Goal: Task Accomplishment & Management: Complete application form

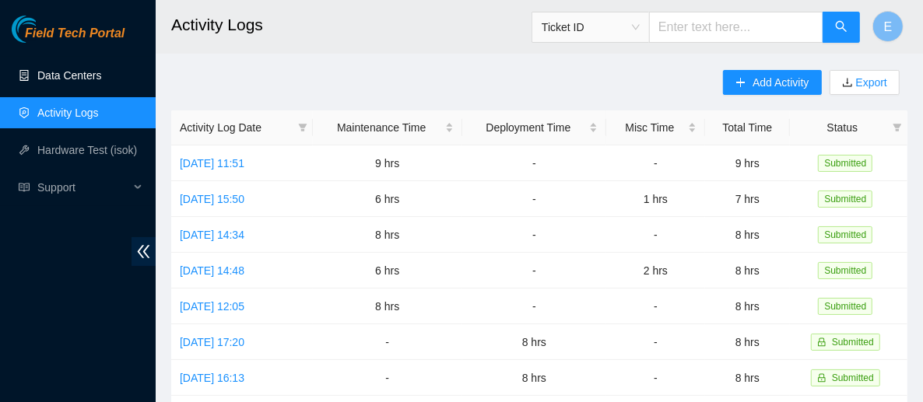
click at [75, 76] on link "Data Centers" at bounding box center [69, 75] width 64 height 12
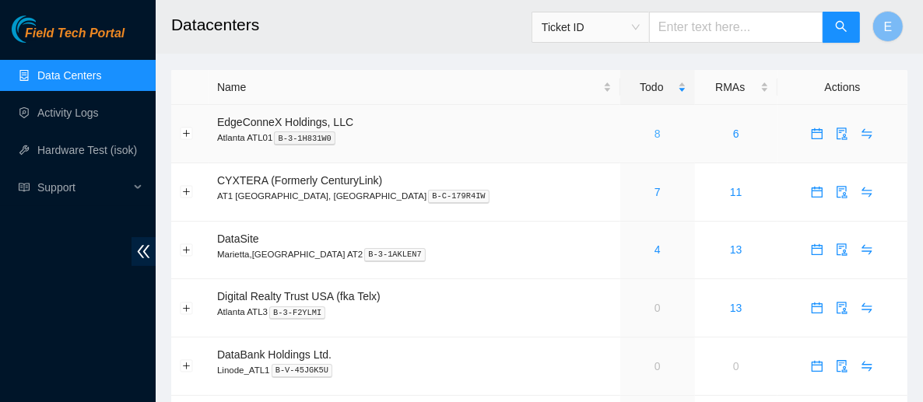
click at [655, 133] on link "8" at bounding box center [658, 134] width 6 height 12
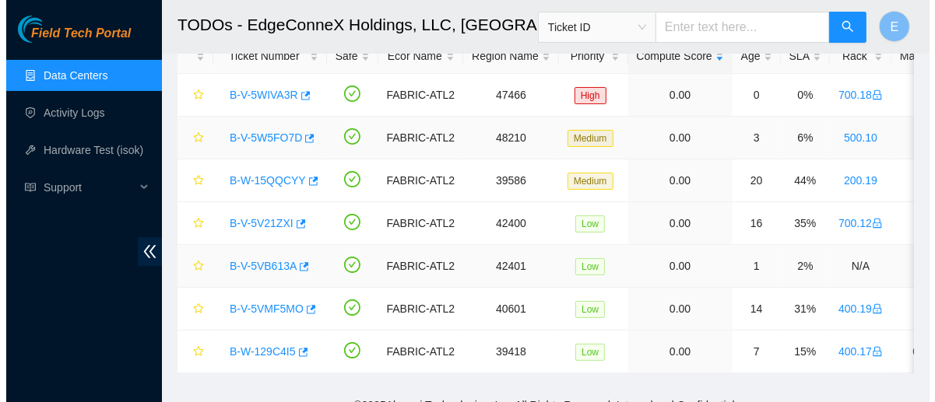
scroll to position [85, 0]
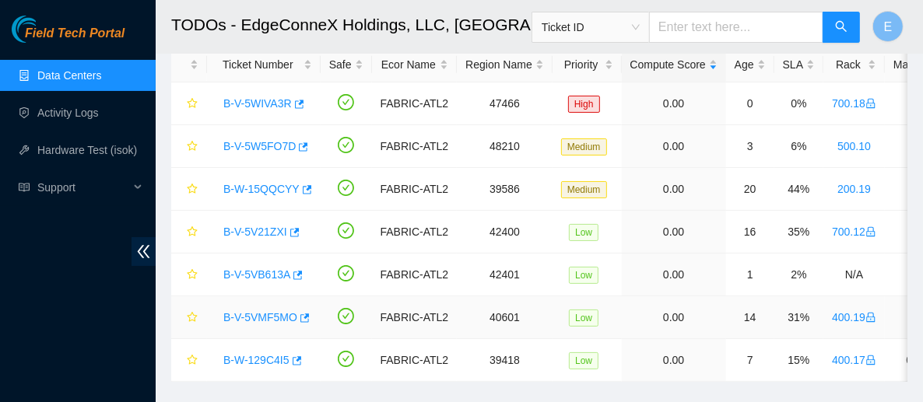
click at [279, 316] on link "B-V-5VMF5MO" at bounding box center [260, 317] width 74 height 12
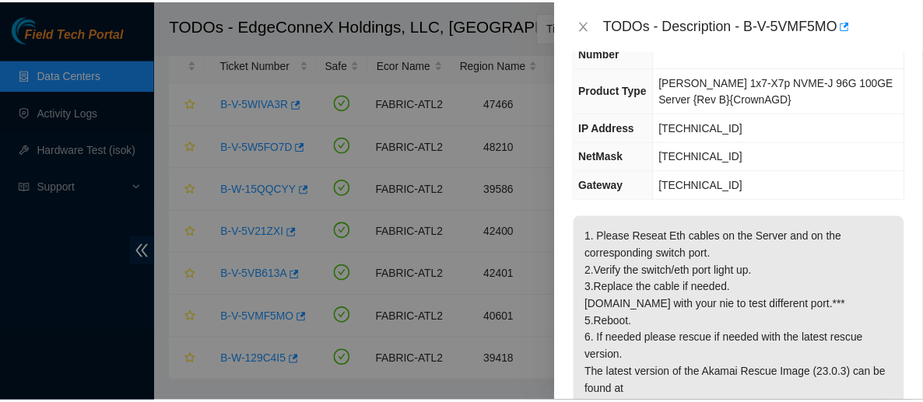
scroll to position [184, 0]
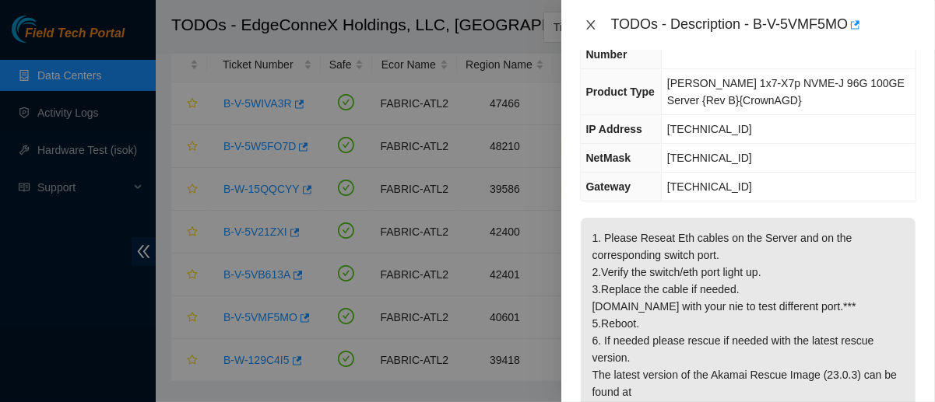
click at [589, 26] on icon "close" at bounding box center [591, 25] width 12 height 12
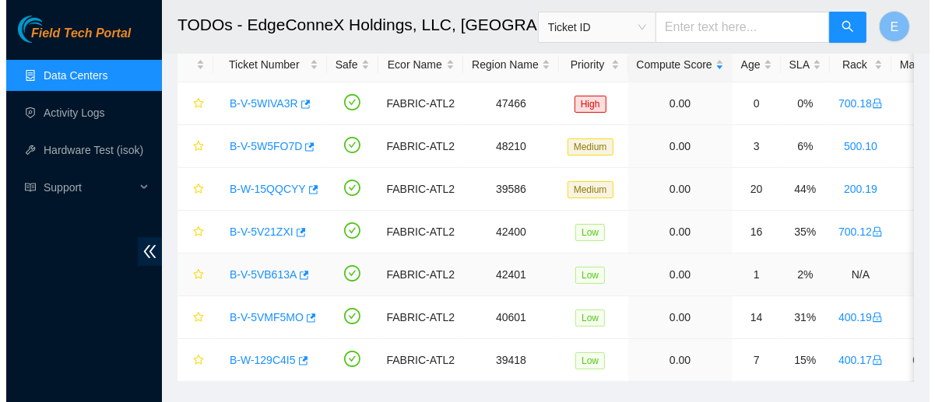
scroll to position [121, 0]
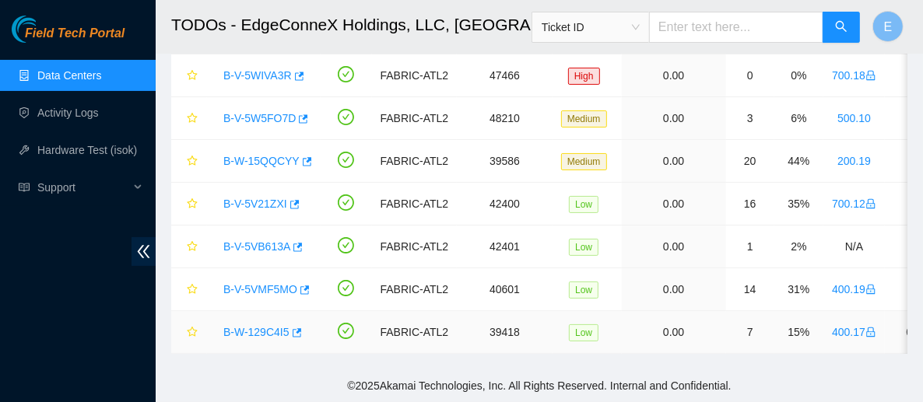
click at [275, 326] on link "B-W-129C4I5" at bounding box center [256, 332] width 66 height 12
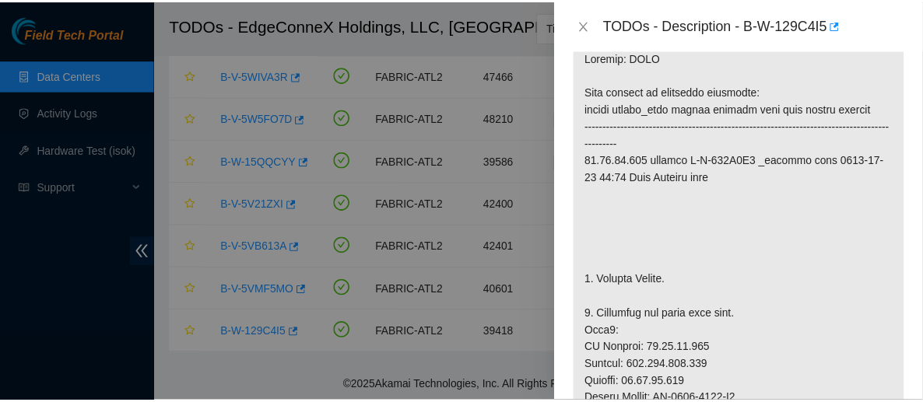
scroll to position [275, 0]
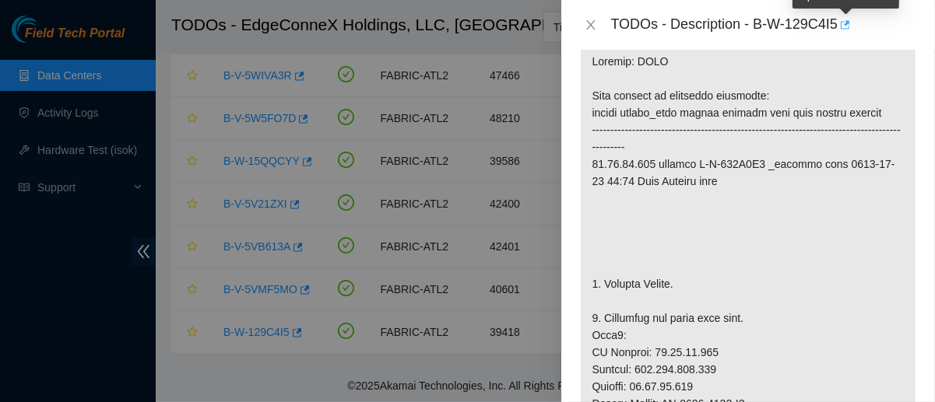
click at [845, 26] on icon "button" at bounding box center [843, 24] width 11 height 11
click at [592, 23] on icon "close" at bounding box center [590, 24] width 9 height 9
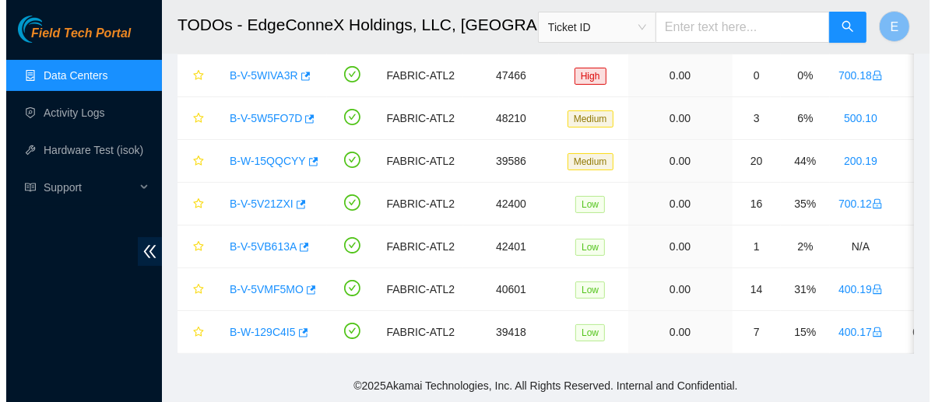
scroll to position [297, 0]
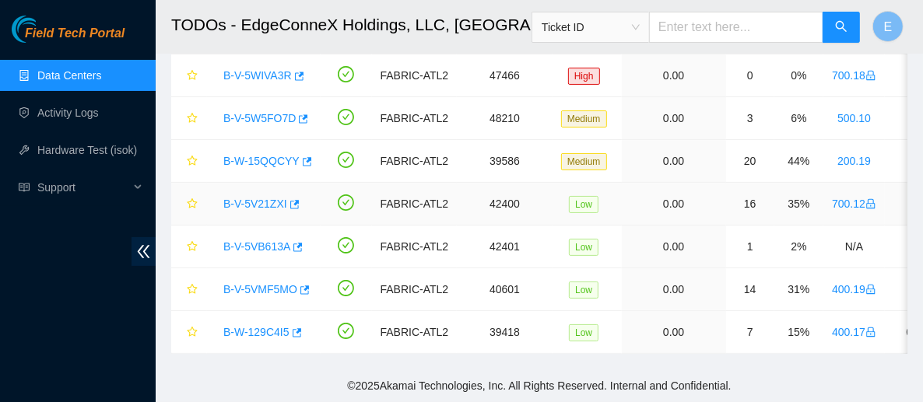
click at [262, 198] on link "B-V-5V21ZXI" at bounding box center [255, 204] width 64 height 12
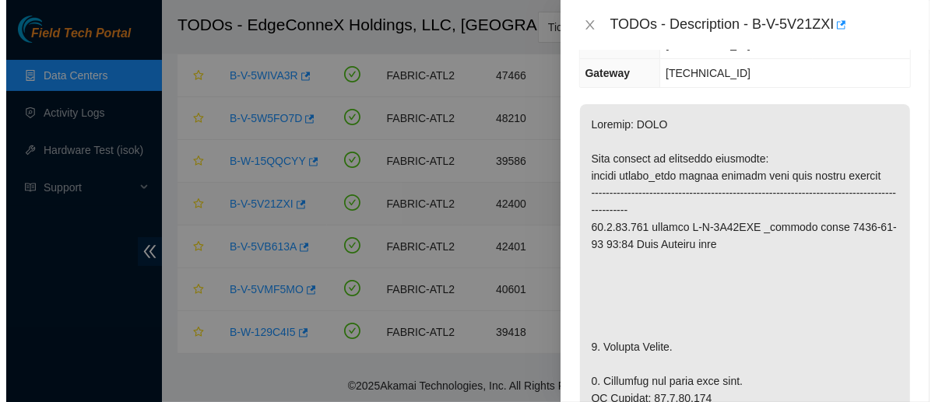
scroll to position [308, 0]
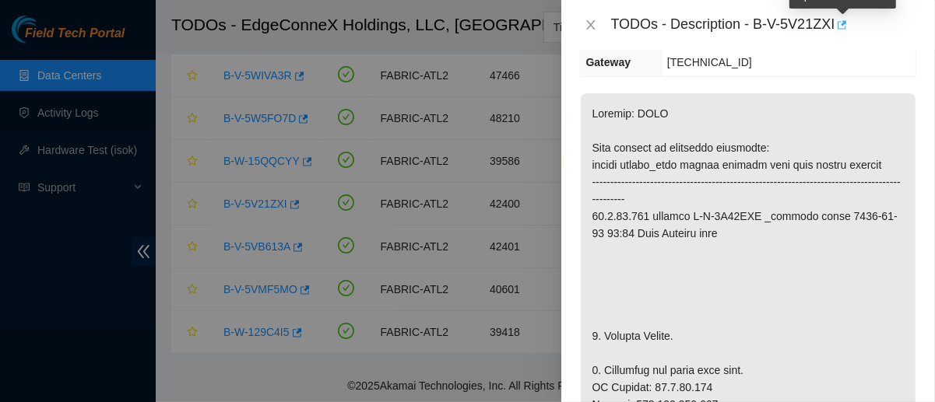
click at [841, 24] on icon "button" at bounding box center [840, 24] width 11 height 11
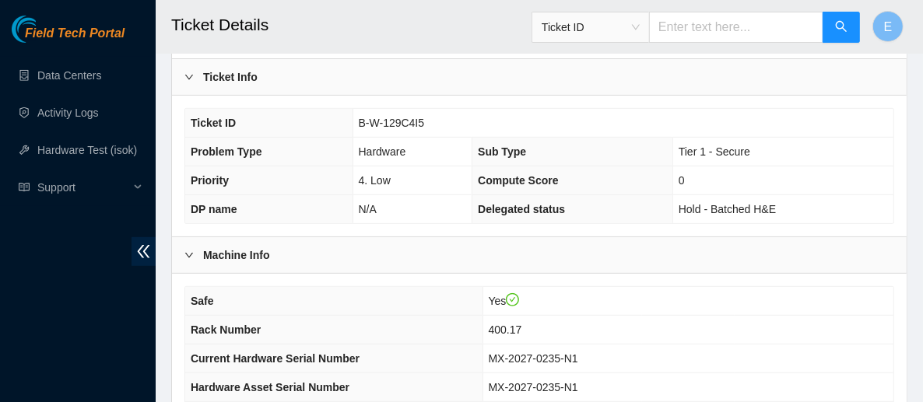
scroll to position [398, 0]
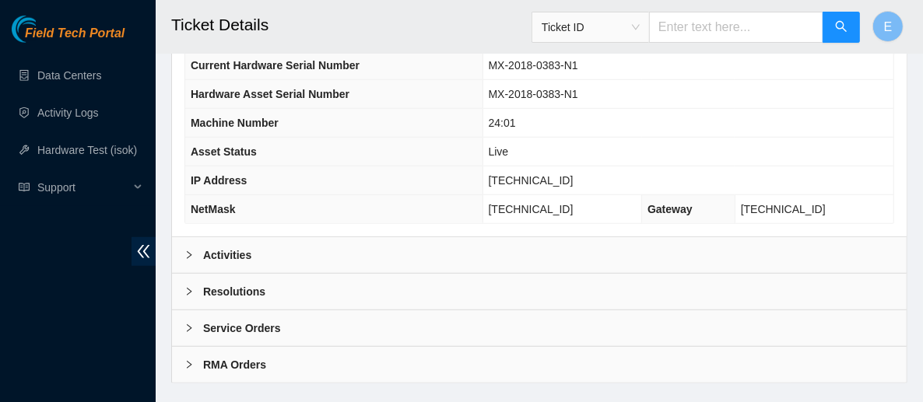
scroll to position [695, 0]
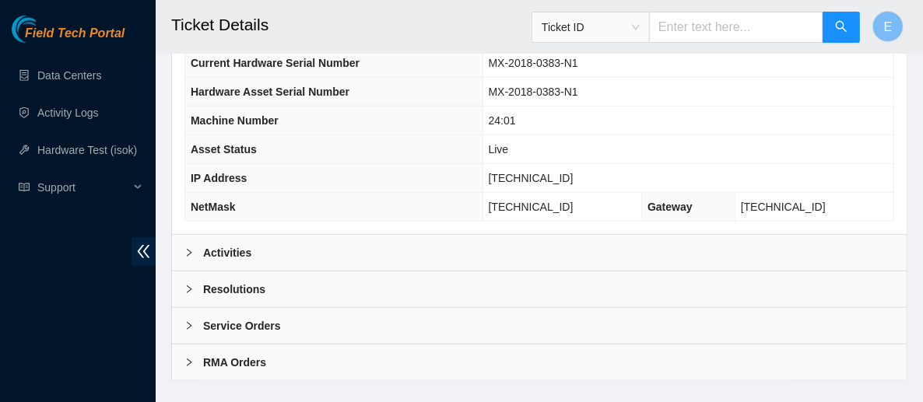
click at [381, 235] on div "Activities" at bounding box center [539, 253] width 735 height 36
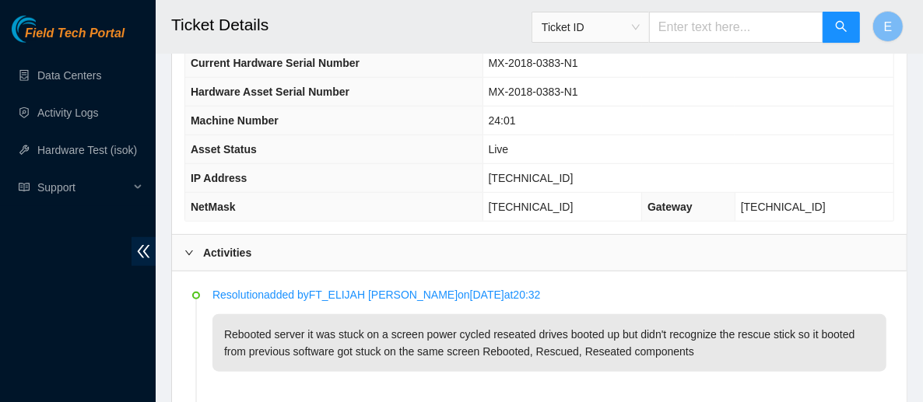
click at [381, 235] on div "Activities" at bounding box center [539, 253] width 735 height 36
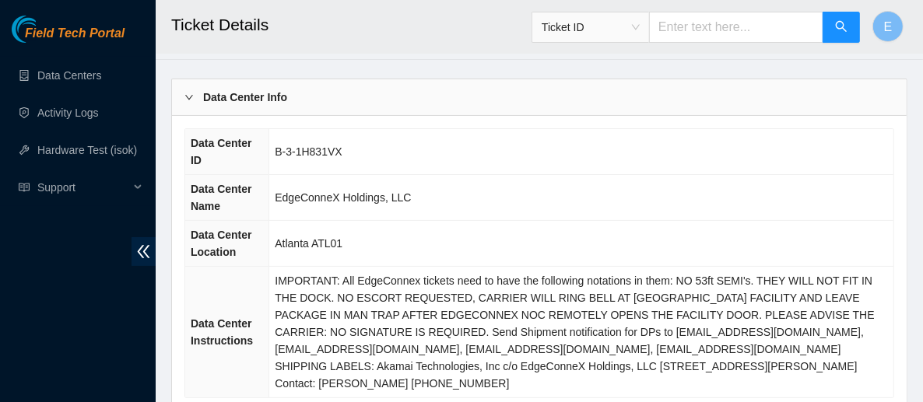
scroll to position [0, 0]
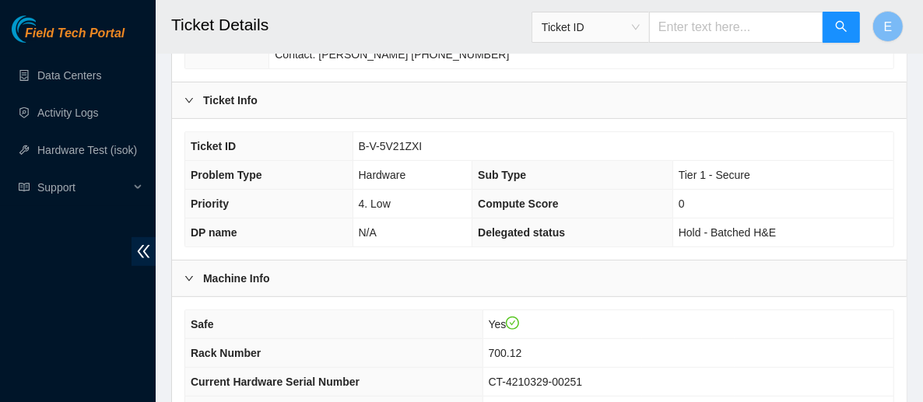
scroll to position [374, 0]
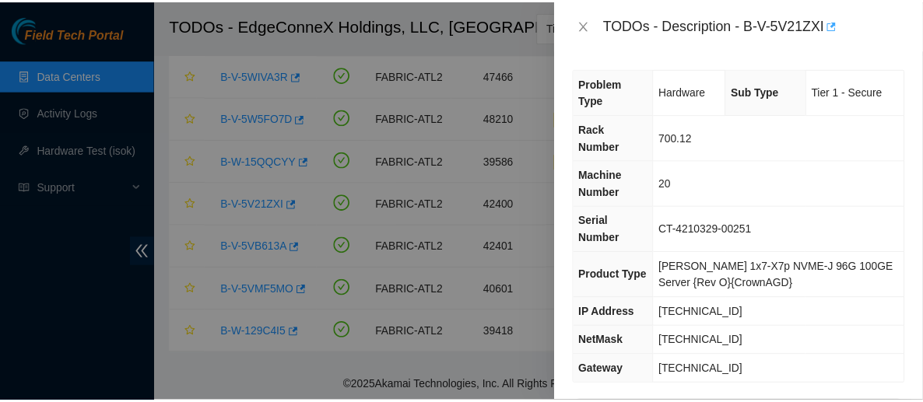
scroll to position [308, 0]
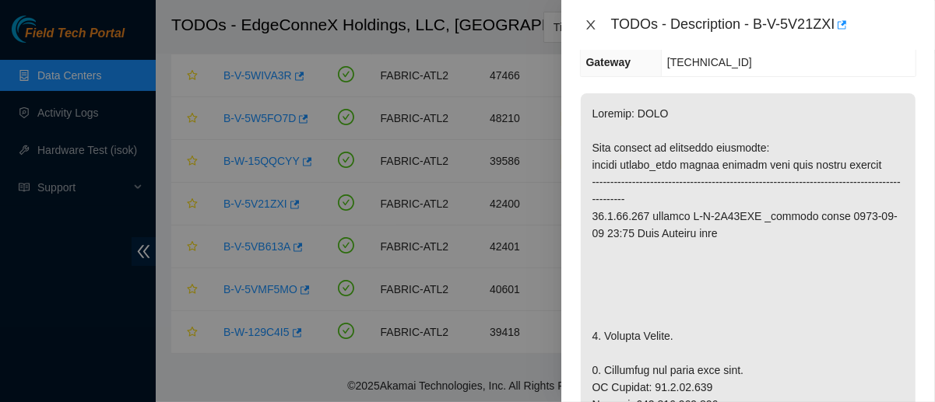
click at [585, 21] on icon "close" at bounding box center [591, 25] width 12 height 12
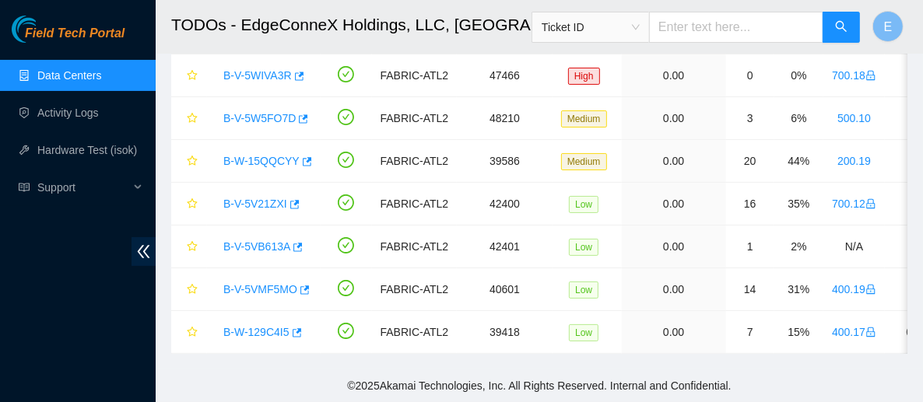
scroll to position [297, 0]
click at [86, 79] on link "Data Centers" at bounding box center [69, 75] width 64 height 12
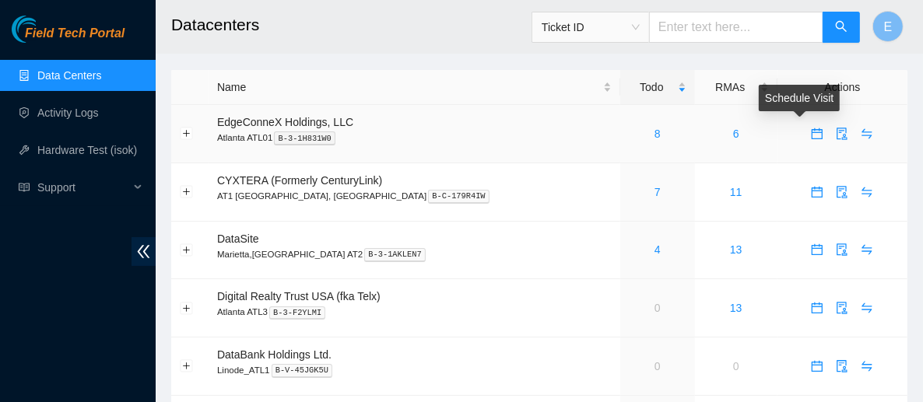
click at [811, 136] on icon "calendar" at bounding box center [817, 134] width 12 height 12
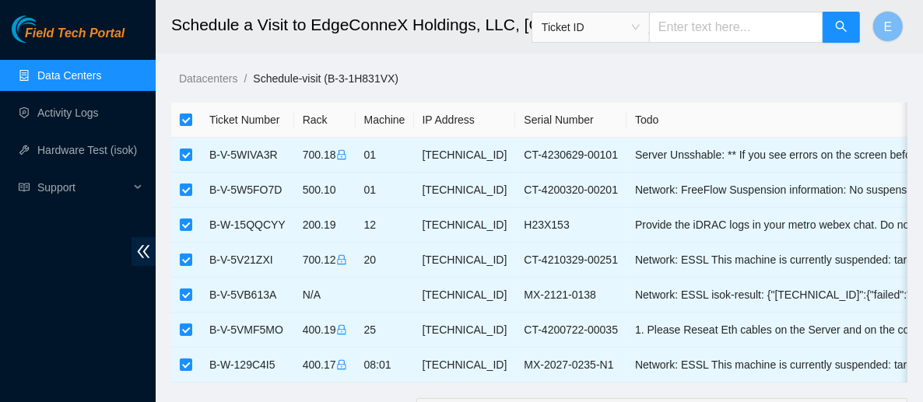
click at [188, 116] on input "checkbox" at bounding box center [186, 120] width 12 height 12
checkbox input "false"
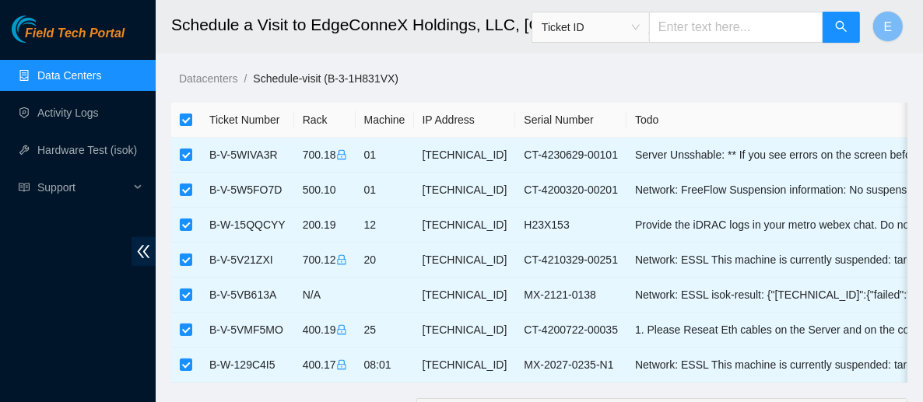
checkbox input "false"
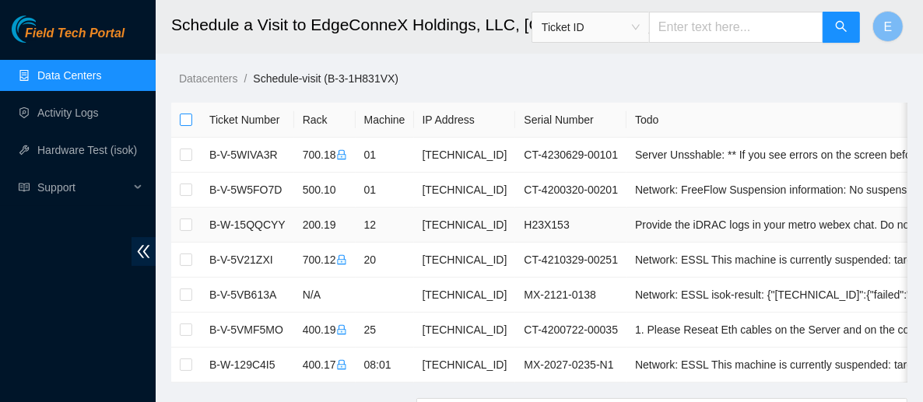
scroll to position [106, 0]
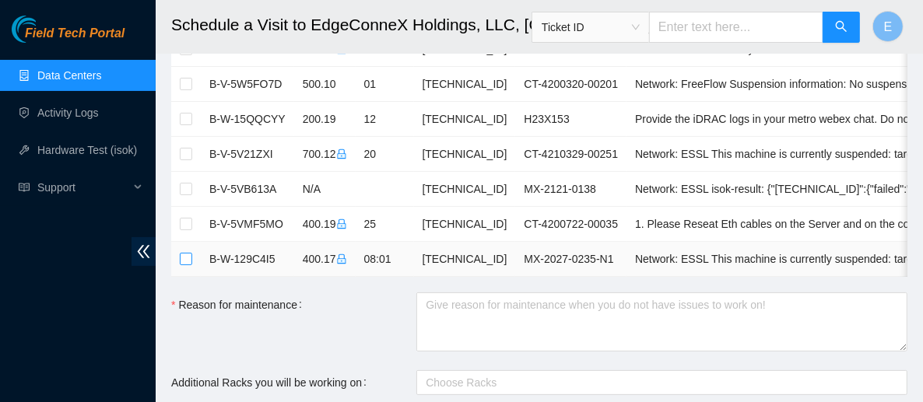
click at [185, 256] on input "checkbox" at bounding box center [186, 259] width 12 height 12
checkbox input "true"
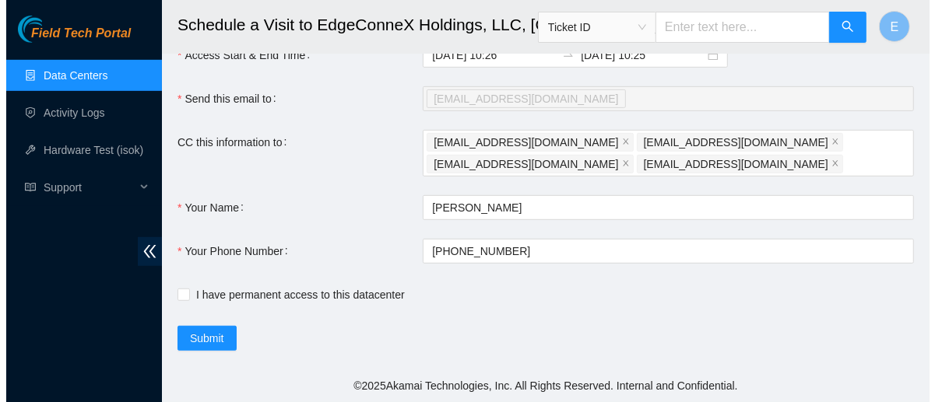
scroll to position [527, 0]
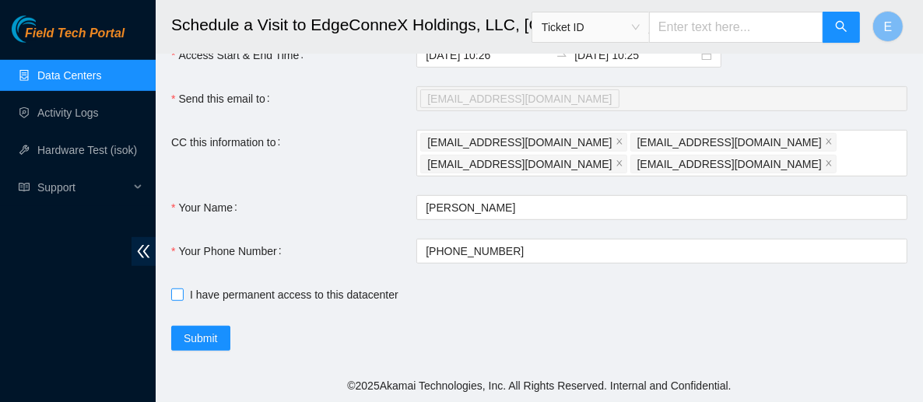
click at [177, 303] on label "I have permanent access to this datacenter" at bounding box center [288, 294] width 234 height 17
click at [177, 300] on input "I have permanent access to this datacenter" at bounding box center [176, 294] width 11 height 11
checkbox input "true"
click at [193, 335] on span "Submit" at bounding box center [201, 338] width 34 height 17
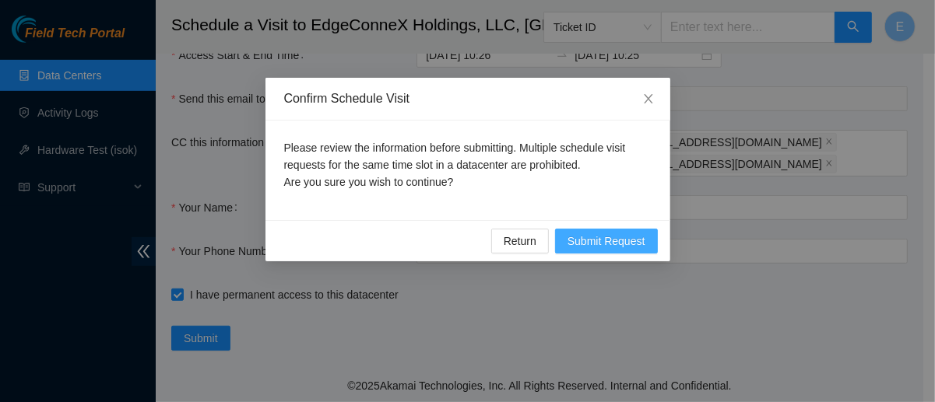
click at [620, 237] on span "Submit Request" at bounding box center [607, 241] width 78 height 17
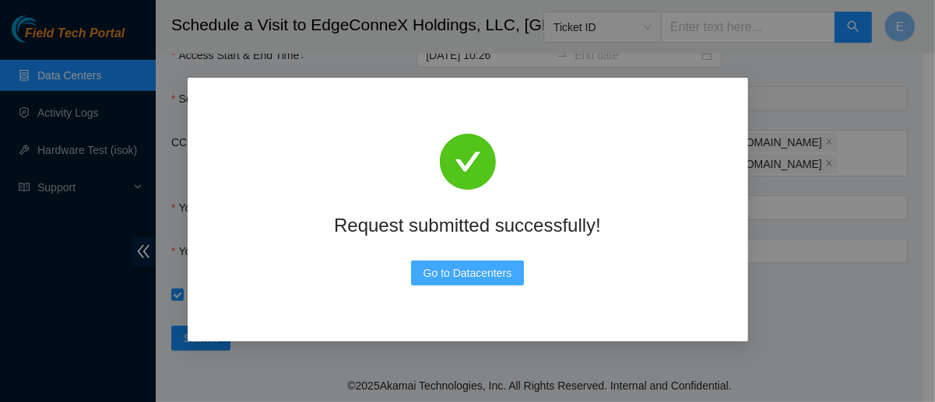
click at [489, 278] on span "Go to Datacenters" at bounding box center [468, 273] width 89 height 17
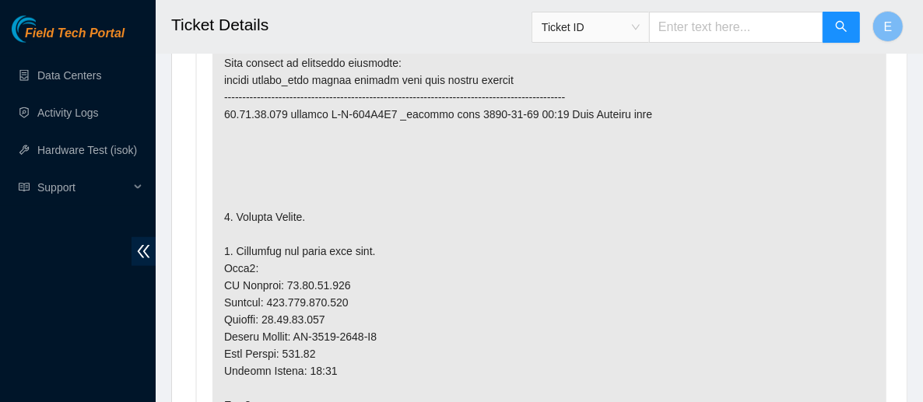
scroll to position [1001, 0]
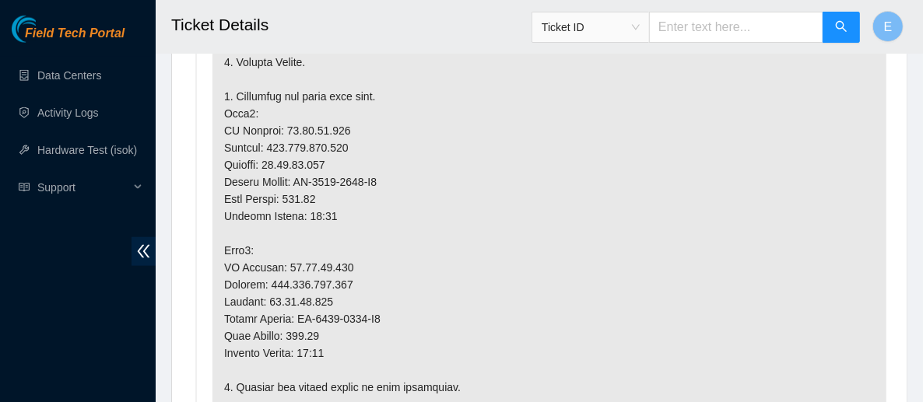
scroll to position [1157, 0]
click at [522, 280] on p at bounding box center [550, 387] width 674 height 1068
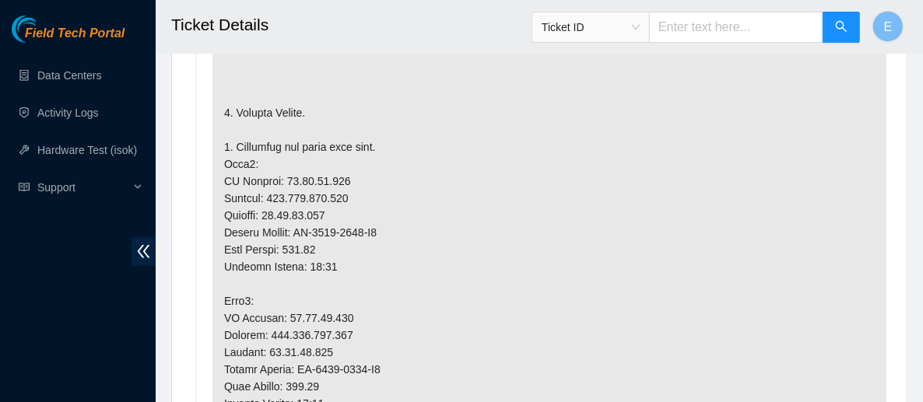
scroll to position [1104, 0]
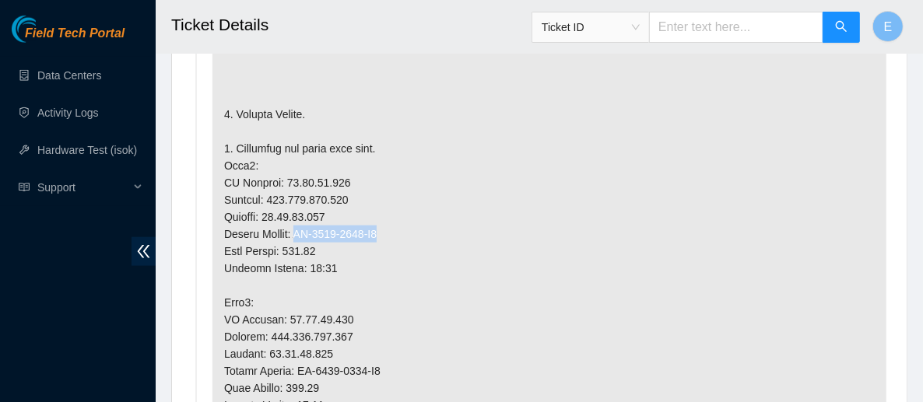
drag, startPoint x: 298, startPoint y: 206, endPoint x: 390, endPoint y: 213, distance: 92.2
copy p "MX-2027-0208-N0"
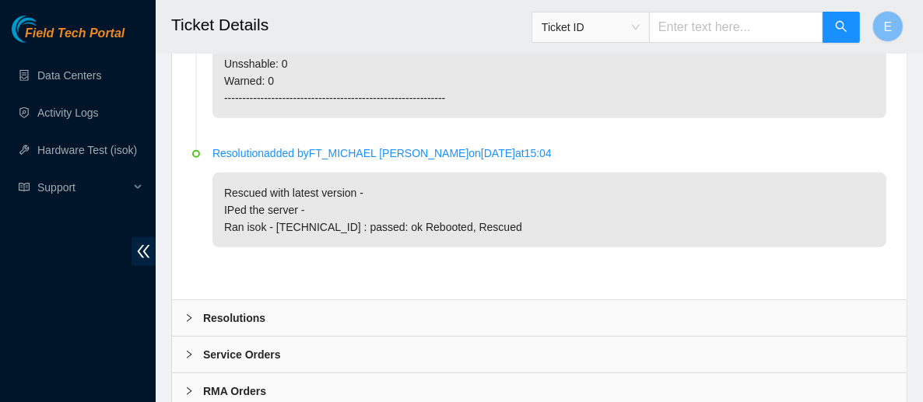
scroll to position [4204, 0]
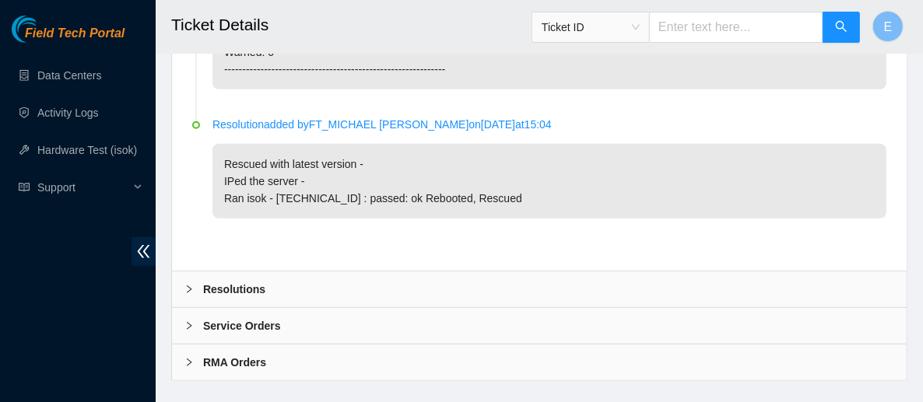
click at [318, 272] on div "Resolutions" at bounding box center [539, 290] width 735 height 36
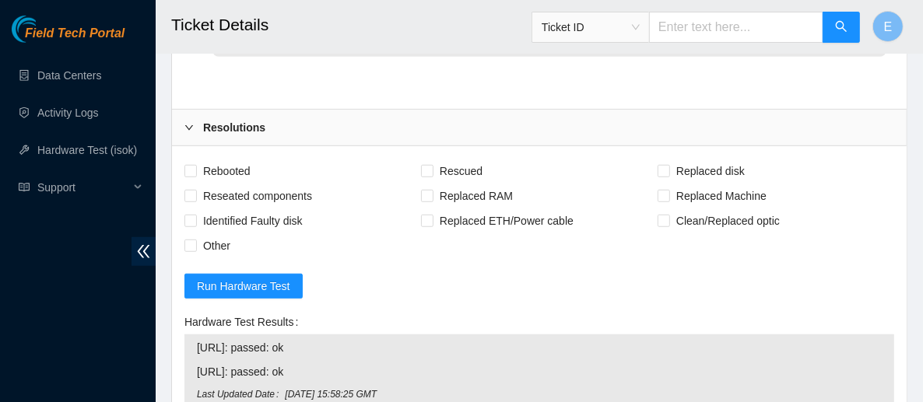
scroll to position [4368, 0]
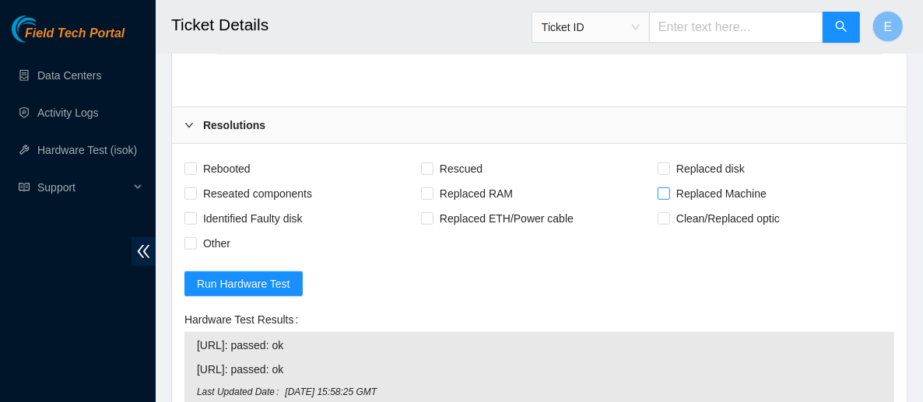
click at [673, 181] on span "Replaced Machine" at bounding box center [721, 193] width 103 height 25
click at [669, 188] on input "Replaced Machine" at bounding box center [663, 193] width 11 height 11
checkbox input "true"
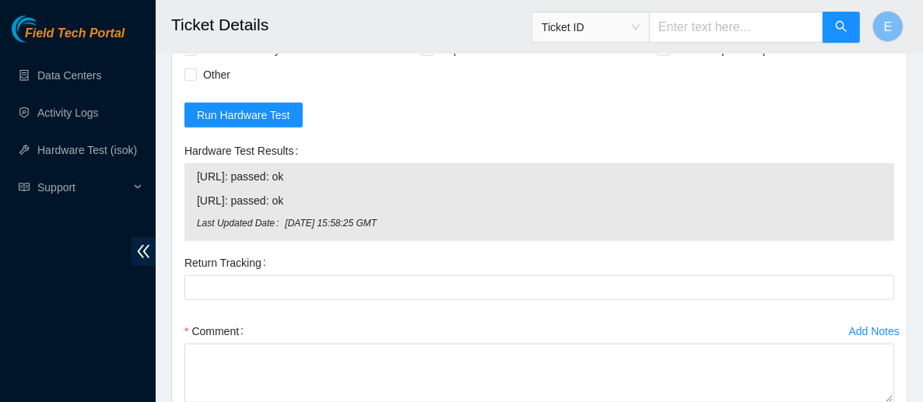
scroll to position [4545, 0]
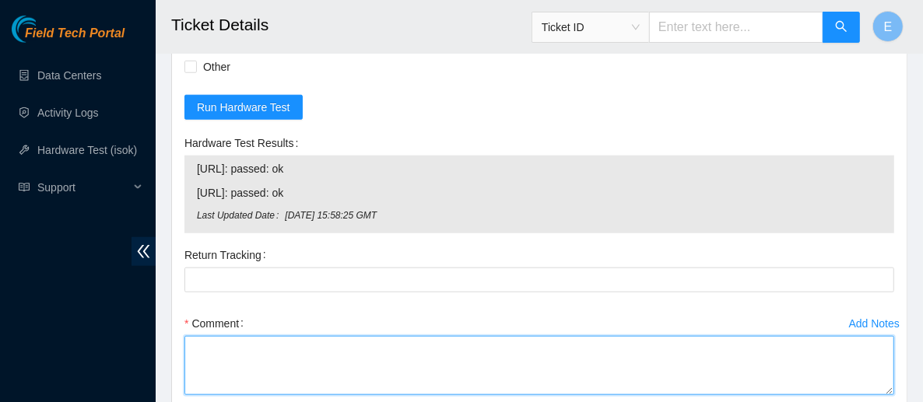
click at [340, 339] on textarea "Comment" at bounding box center [540, 365] width 710 height 59
paste textarea "Powered down server Replaced server sn: With new server sn: Rescued and Configu…"
drag, startPoint x: 259, startPoint y: 325, endPoint x: 163, endPoint y: 333, distance: 96.1
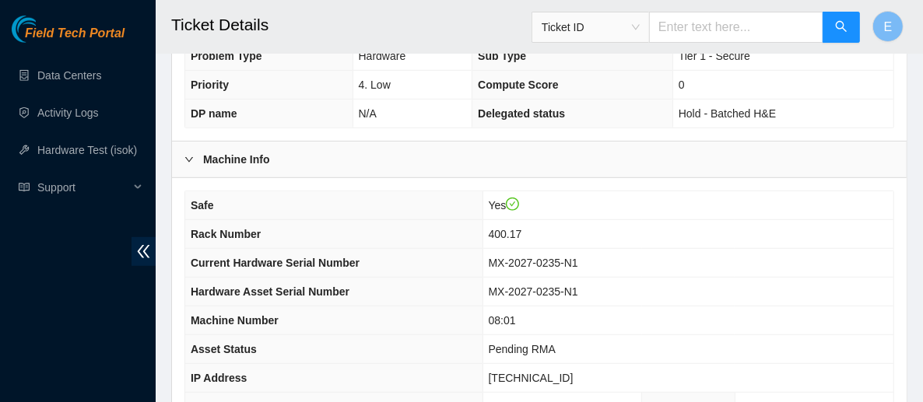
scroll to position [497, 0]
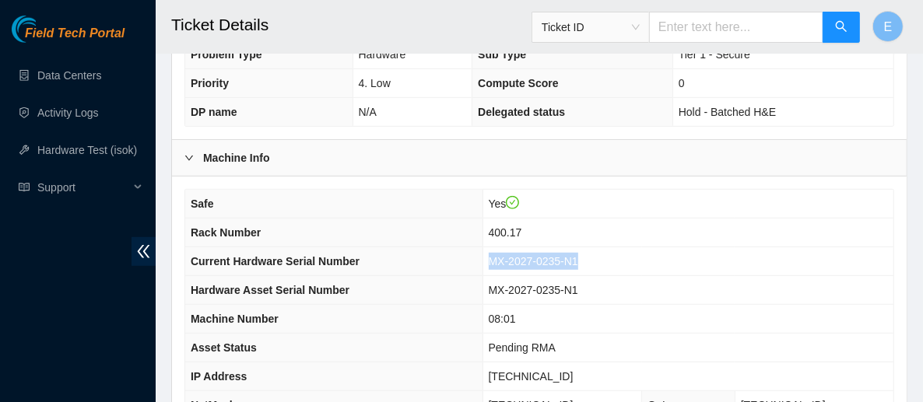
drag, startPoint x: 513, startPoint y: 239, endPoint x: 599, endPoint y: 242, distance: 85.7
click at [613, 248] on td "MX-2027-0235-N1" at bounding box center [688, 262] width 411 height 29
copy span "MX-2027-0235-N1"
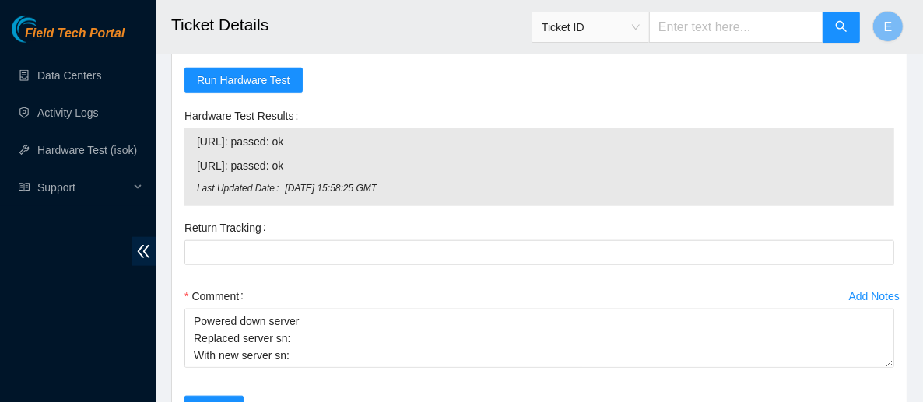
scroll to position [4594, 0]
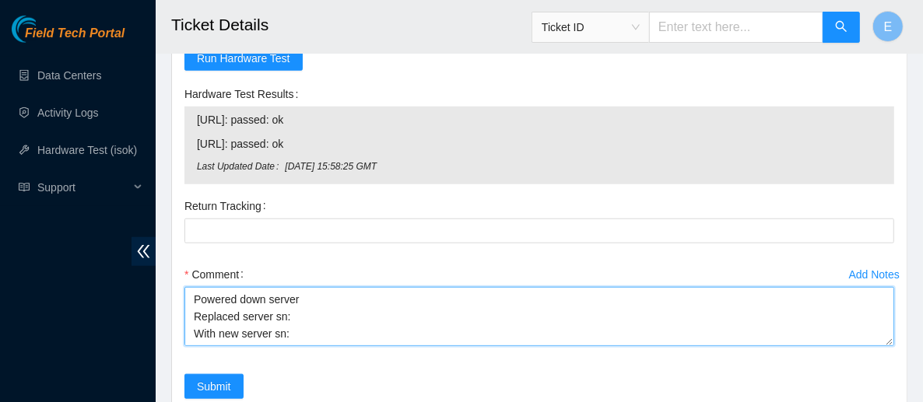
click at [304, 291] on textarea "Powered down server Replaced server sn: With new server sn: Configured server i…" at bounding box center [540, 316] width 710 height 59
paste textarea "MX-2027-0235-N1"
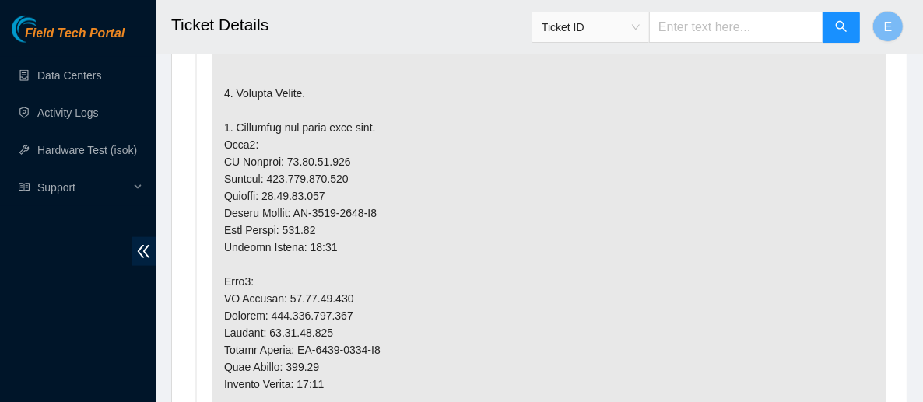
scroll to position [1126, 0]
drag, startPoint x: 299, startPoint y: 183, endPoint x: 387, endPoint y: 185, distance: 88.0
copy p "MX-2027-0208-N0"
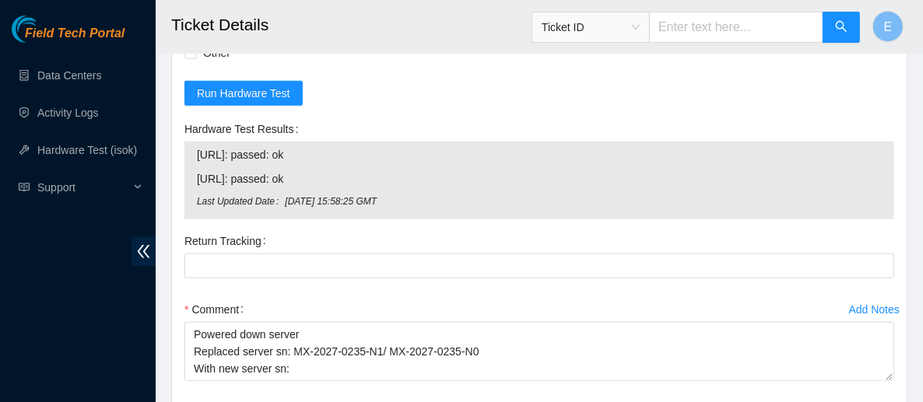
scroll to position [4559, 0]
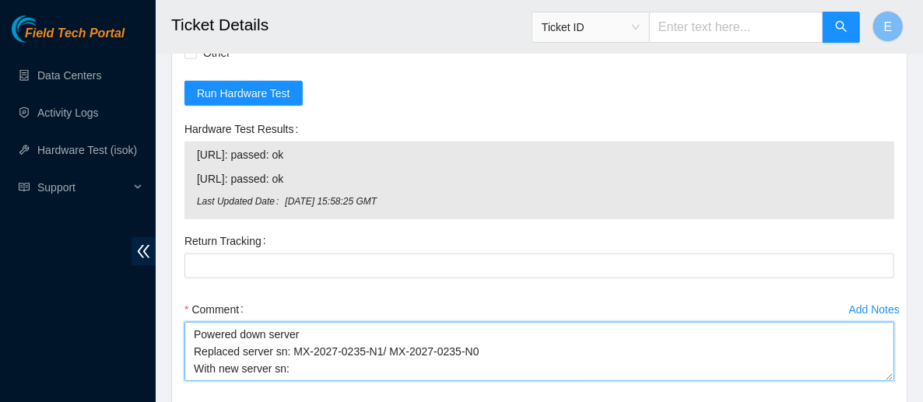
click at [311, 348] on textarea "Powered down server Replaced server sn: MX-2027-0235-N1/ MX-2027-0235-N0 With n…" at bounding box center [540, 351] width 710 height 59
paste textarea "MX-2027-0208-N0"
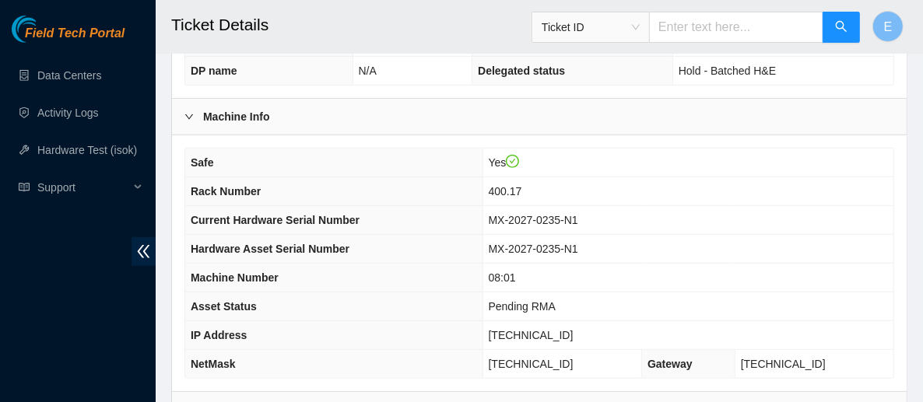
scroll to position [536, 0]
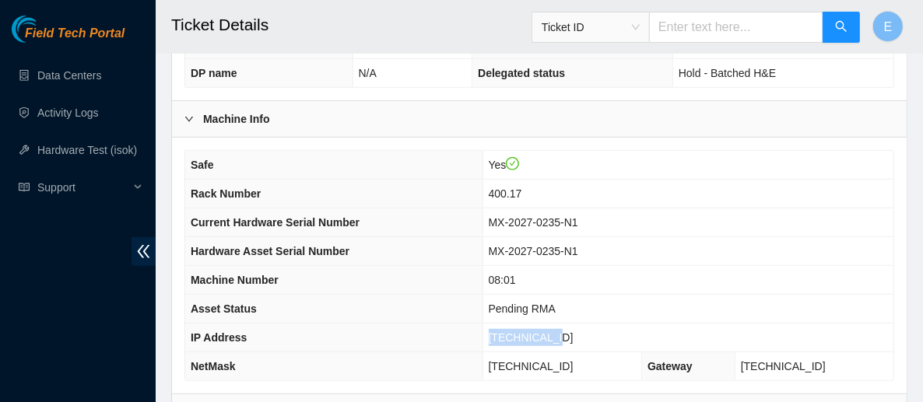
drag, startPoint x: 580, startPoint y: 314, endPoint x: 511, endPoint y: 311, distance: 68.6
click at [511, 324] on td "23.59.89.147" at bounding box center [688, 338] width 411 height 29
copy span "23.59.89.147"
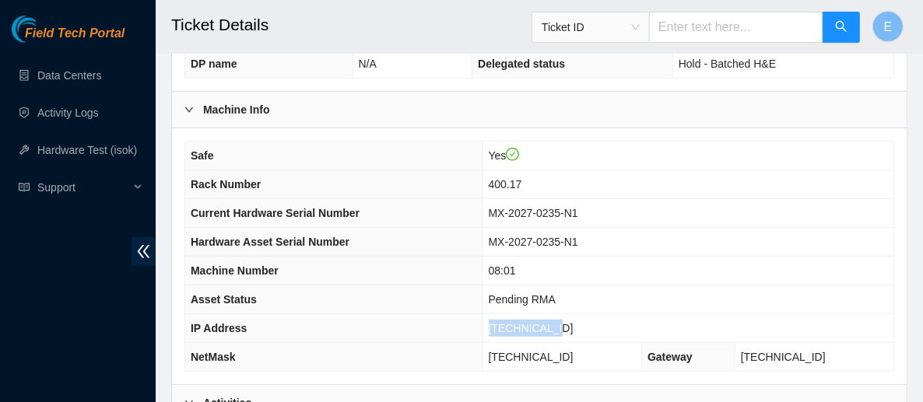
scroll to position [546, 0]
copy span "23.59.89.147"
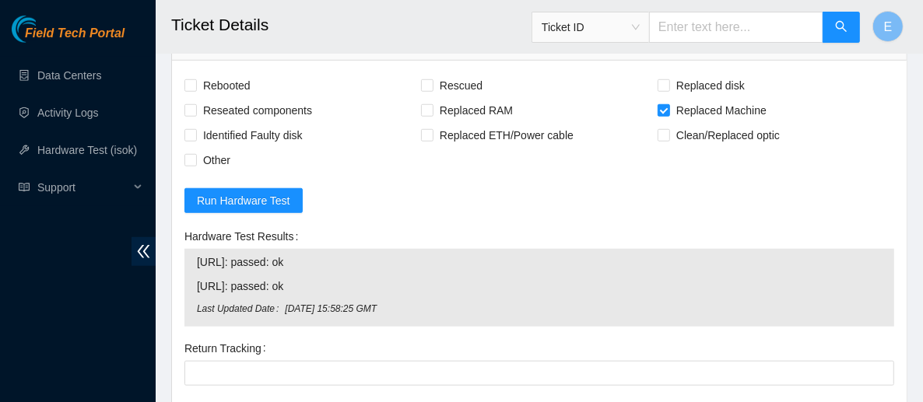
scroll to position [4662, 0]
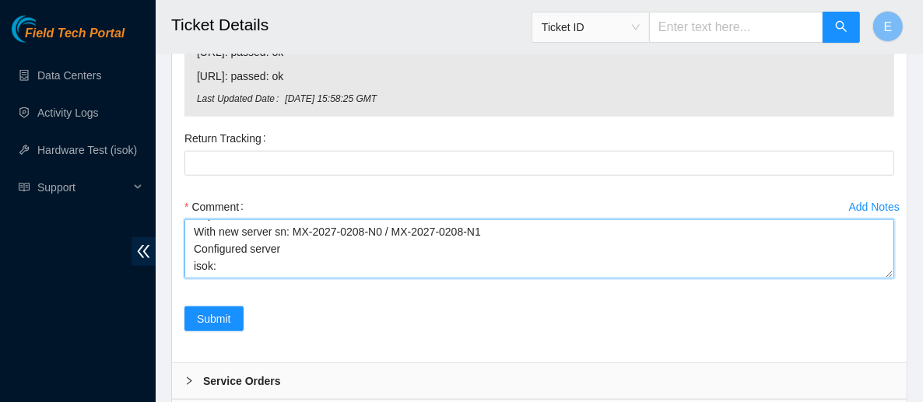
click at [260, 227] on textarea "Powered down server Replaced server sn: MX-2027-0235-N1/ MX-2027-0235-N0 With n…" at bounding box center [540, 249] width 710 height 59
paste textarea "23.59.89.147 : passed: ok N/A 23.59.89.146 : passed: ok"
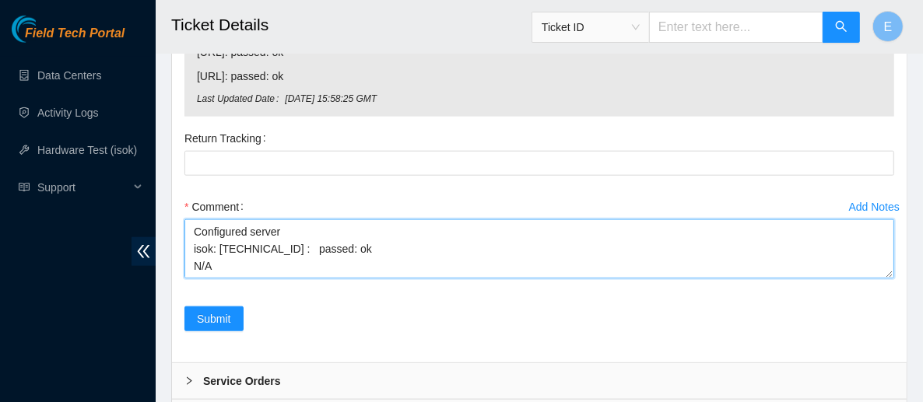
scroll to position [64, 0]
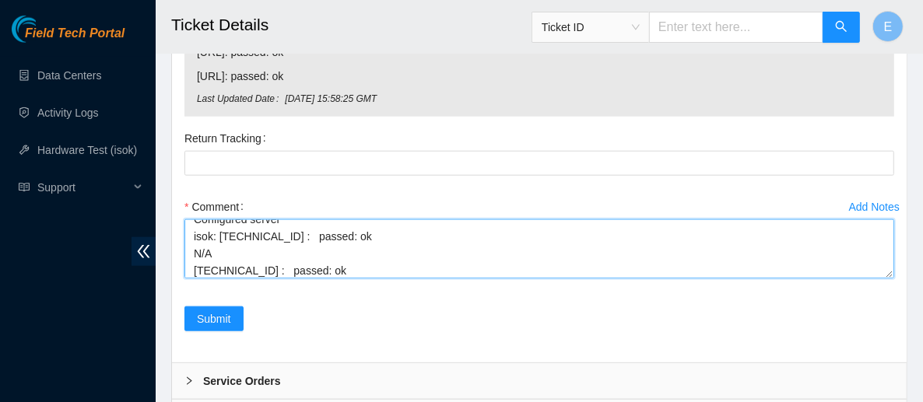
click at [260, 227] on textarea "Powered down server Replaced server sn: MX-2027-0235-N1/ MX-2027-0235-N0 With n…" at bounding box center [540, 249] width 710 height 59
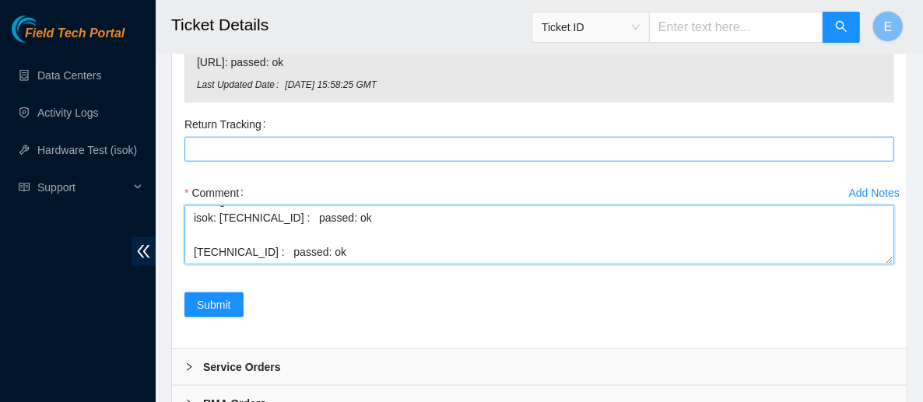
scroll to position [4677, 0]
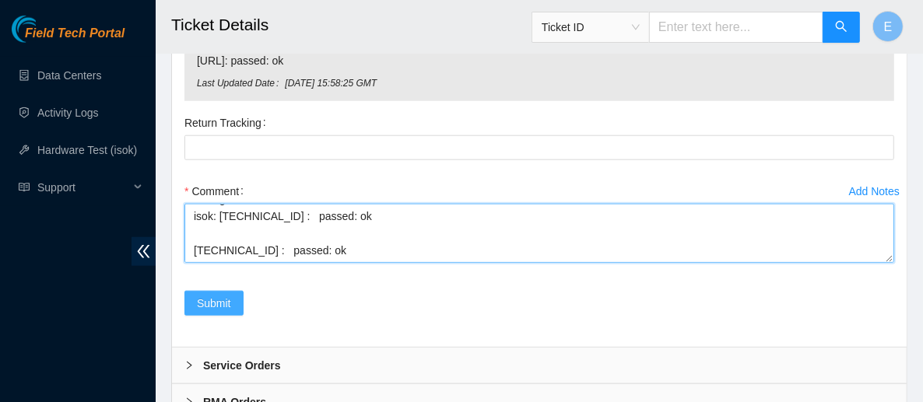
type textarea "Powered down server Replaced server sn: MX-2027-0235-N1/ MX-2027-0235-N0 With n…"
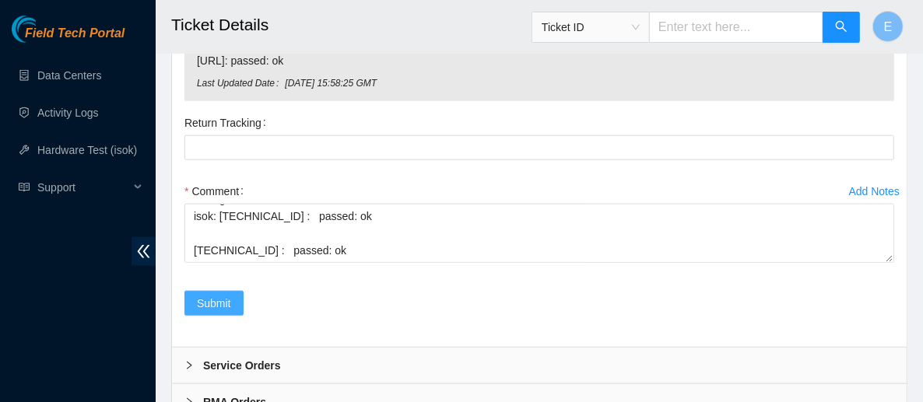
click at [230, 295] on span "Submit" at bounding box center [214, 303] width 34 height 17
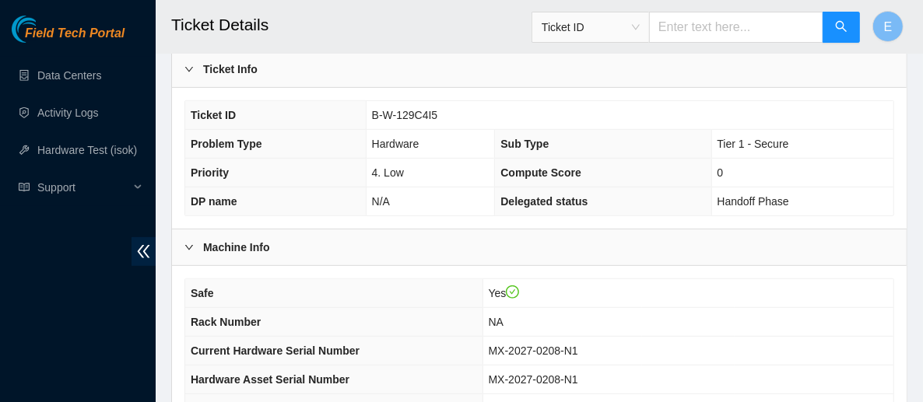
scroll to position [695, 0]
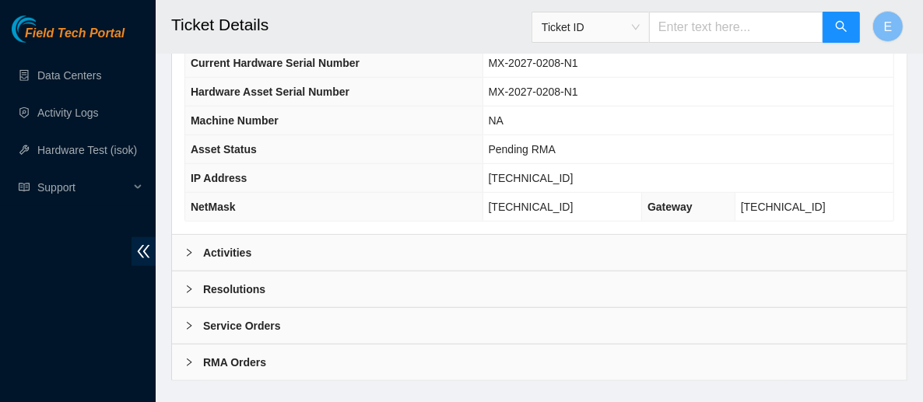
click at [304, 272] on div "Resolutions" at bounding box center [539, 290] width 735 height 36
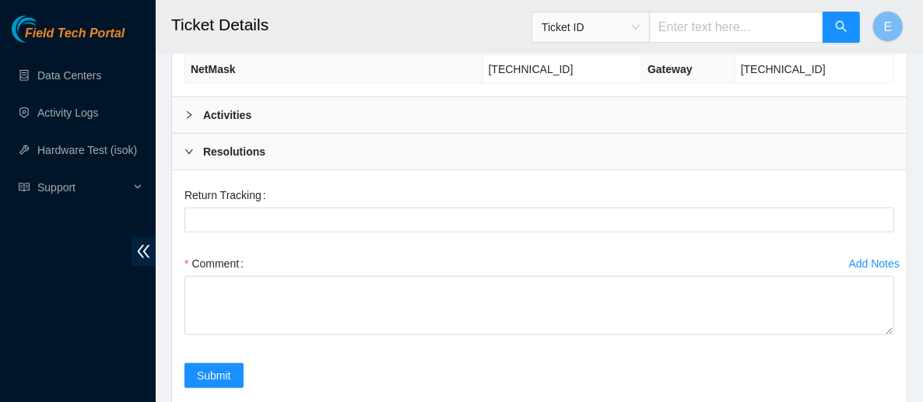
scroll to position [831, 0]
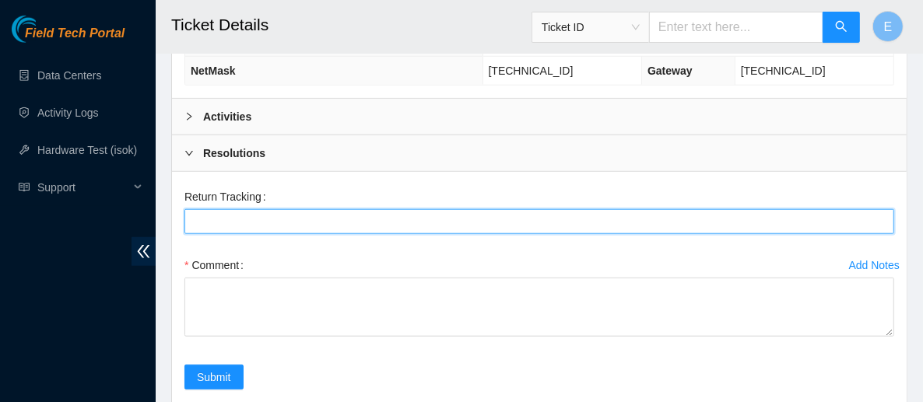
click at [325, 209] on Tracking "Return Tracking" at bounding box center [540, 221] width 710 height 25
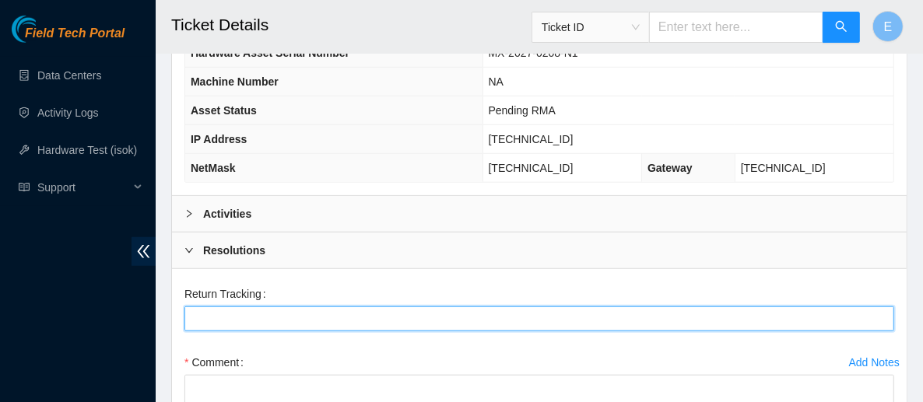
scroll to position [742, 0]
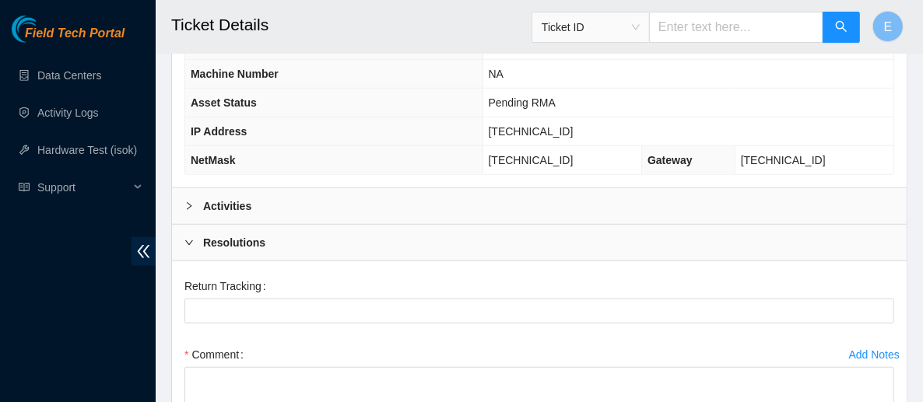
click at [259, 188] on div "Activities" at bounding box center [539, 206] width 735 height 36
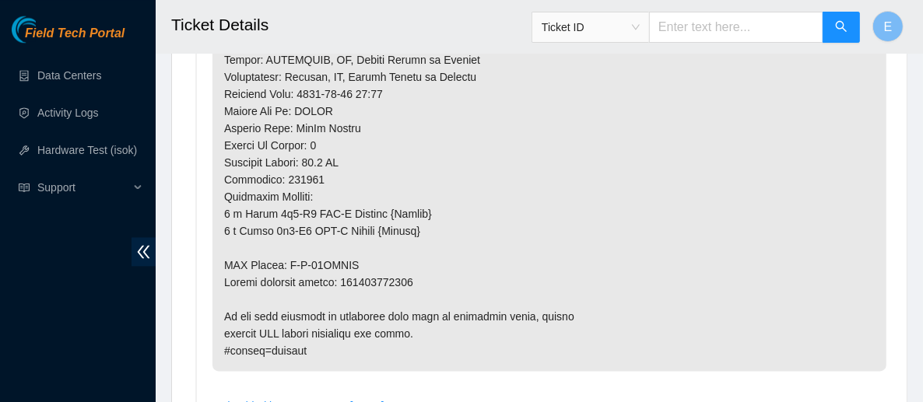
scroll to position [1921, 0]
drag, startPoint x: 343, startPoint y: 258, endPoint x: 417, endPoint y: 262, distance: 74.8
copy p "417328428023"
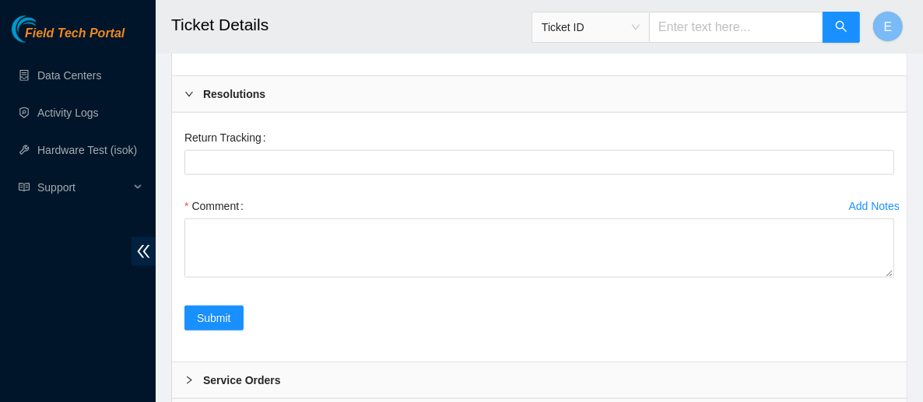
scroll to position [4539, 0]
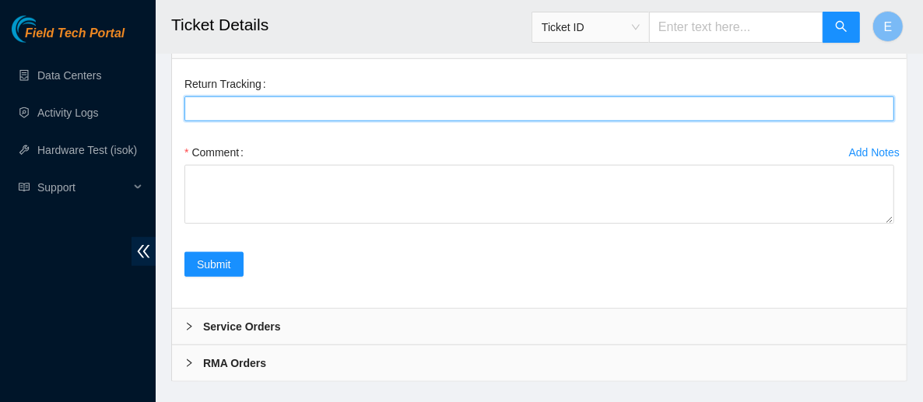
click at [288, 97] on Tracking "Return Tracking" at bounding box center [540, 109] width 710 height 25
paste Tracking "417328428023"
type Tracking "417328428023"
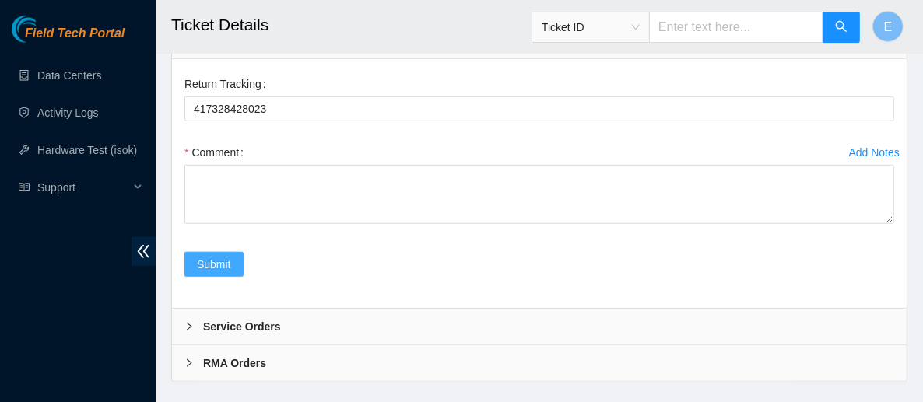
click at [229, 256] on span "Submit" at bounding box center [214, 264] width 34 height 17
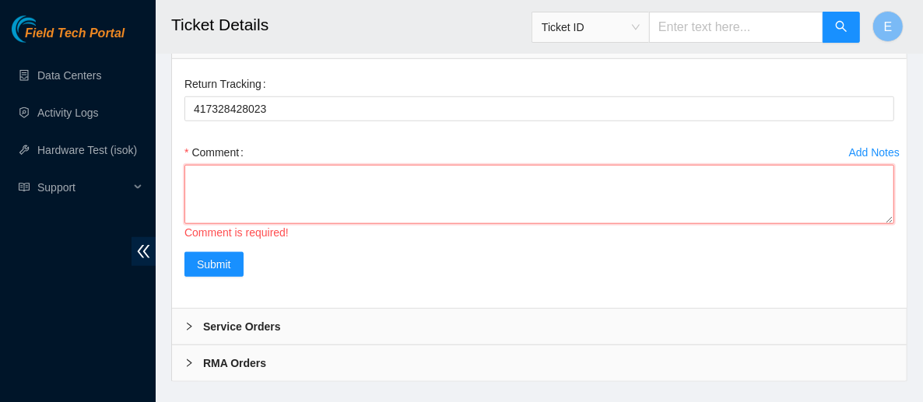
click at [223, 165] on textarea "Comment" at bounding box center [540, 194] width 710 height 59
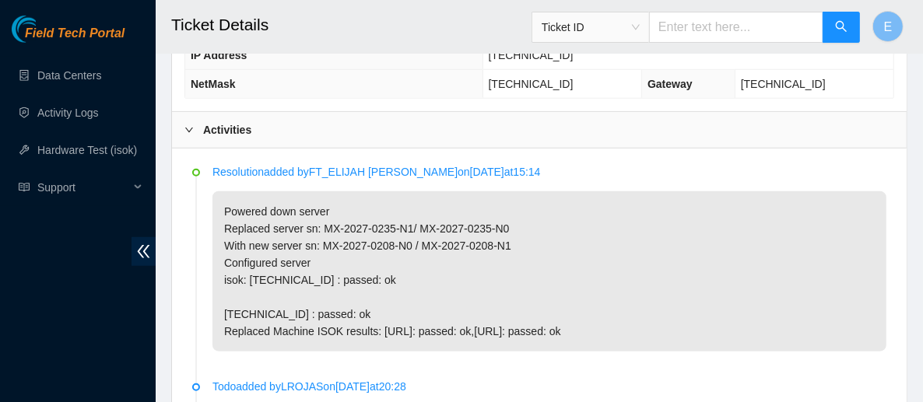
scroll to position [817, 0]
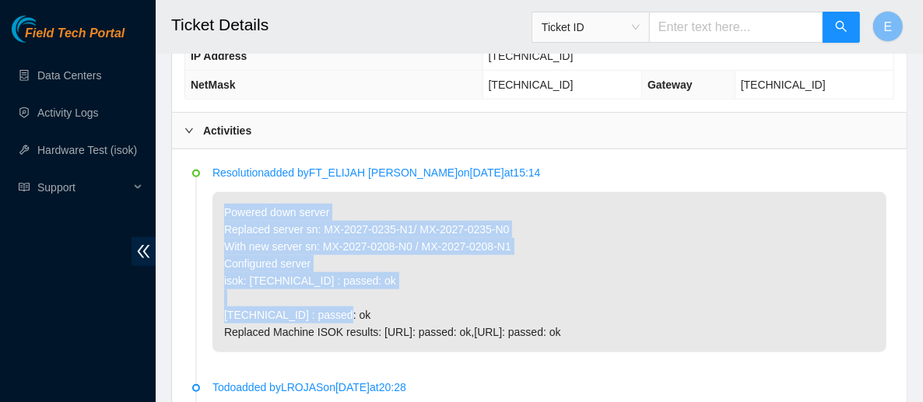
drag, startPoint x: 223, startPoint y: 185, endPoint x: 373, endPoint y: 290, distance: 183.4
click at [373, 290] on p "Powered down server Replaced server sn: MX-2027-0235-N1/ MX-2027-0235-N0 With n…" at bounding box center [550, 272] width 674 height 160
copy p "Powered down server Replaced server sn: MX-2027-0235-N1/ MX-2027-0235-N0 With n…"
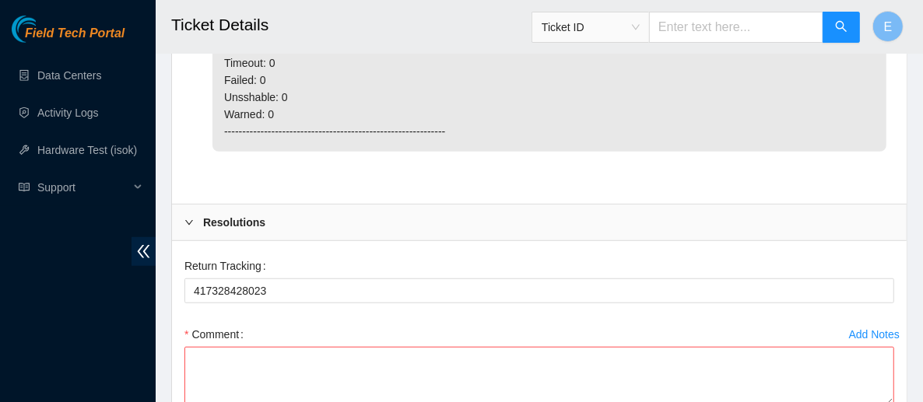
scroll to position [4539, 0]
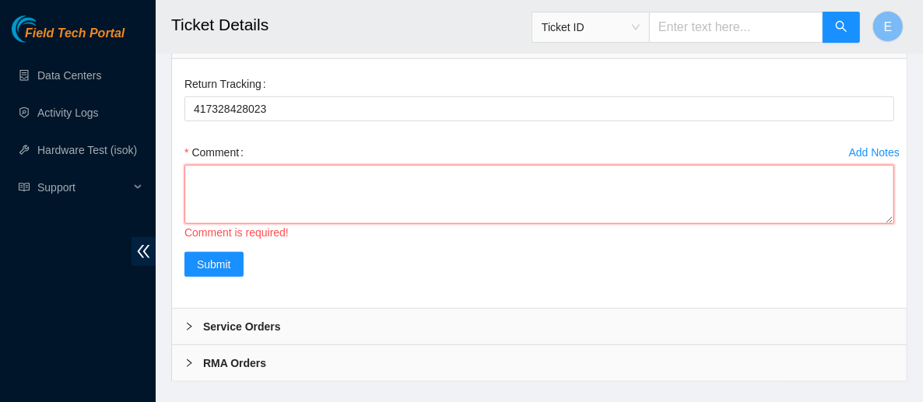
click at [327, 165] on textarea "Comment" at bounding box center [540, 194] width 710 height 59
paste textarea "Powered down server Replaced server sn: MX-2027-0235-N1/ MX-2027-0235-N0 With n…"
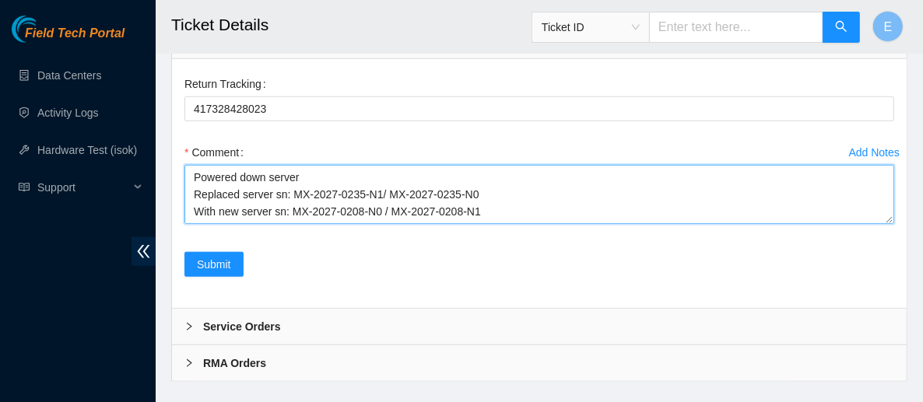
scroll to position [63, 0]
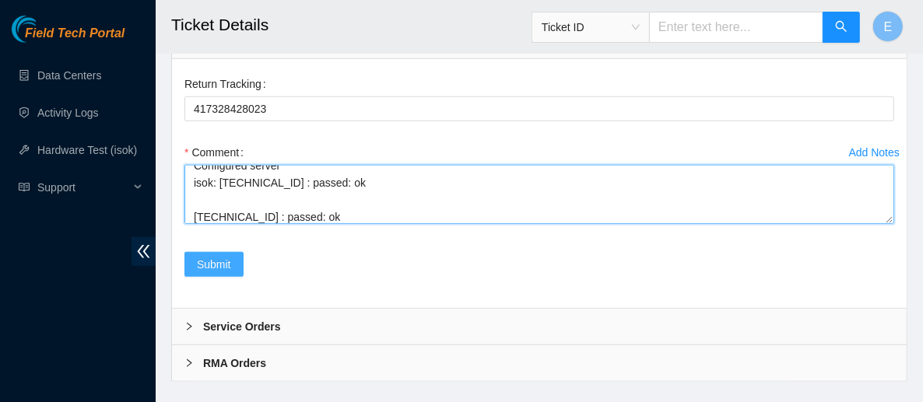
type textarea "Powered down server Replaced server sn: MX-2027-0235-N1/ MX-2027-0235-N0 With n…"
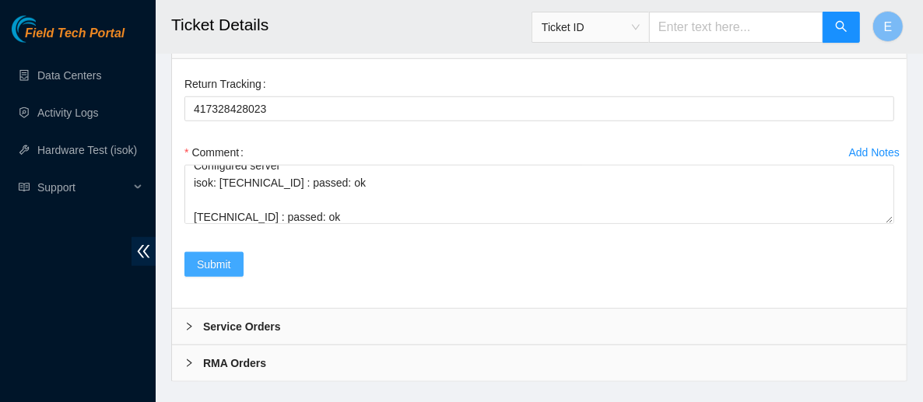
click at [229, 256] on span "Submit" at bounding box center [214, 264] width 34 height 17
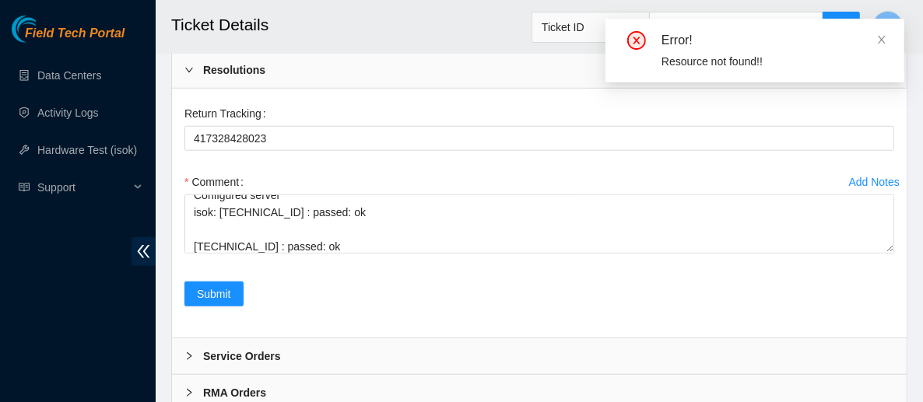
scroll to position [4568, 0]
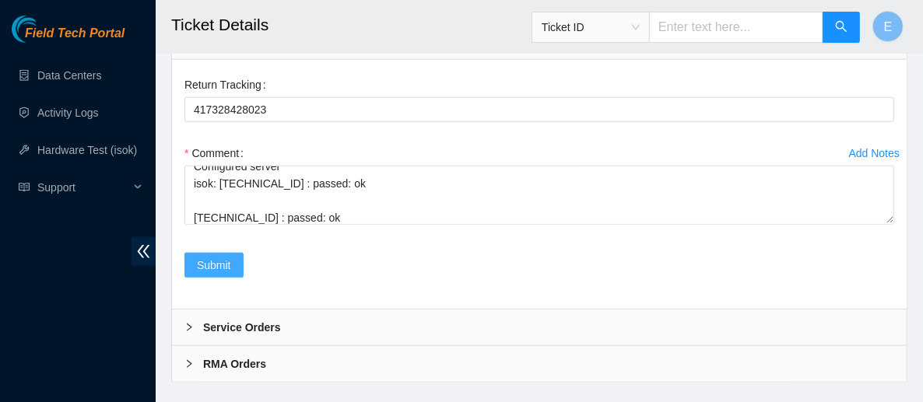
click at [215, 257] on span "Submit" at bounding box center [214, 265] width 34 height 17
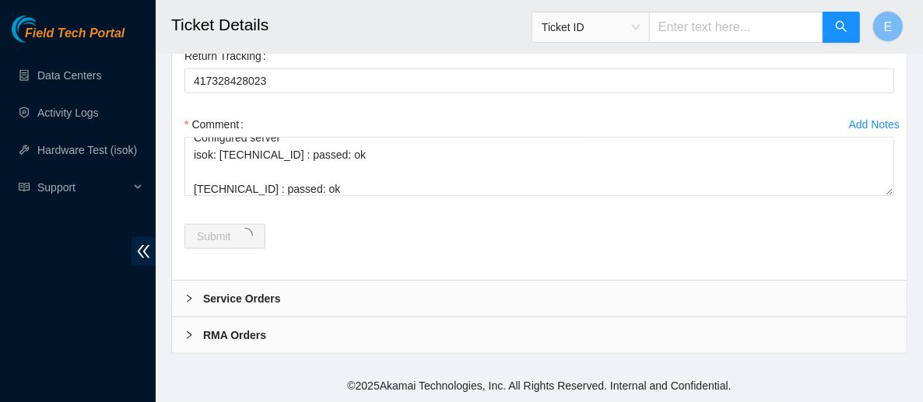
scroll to position [4538, 0]
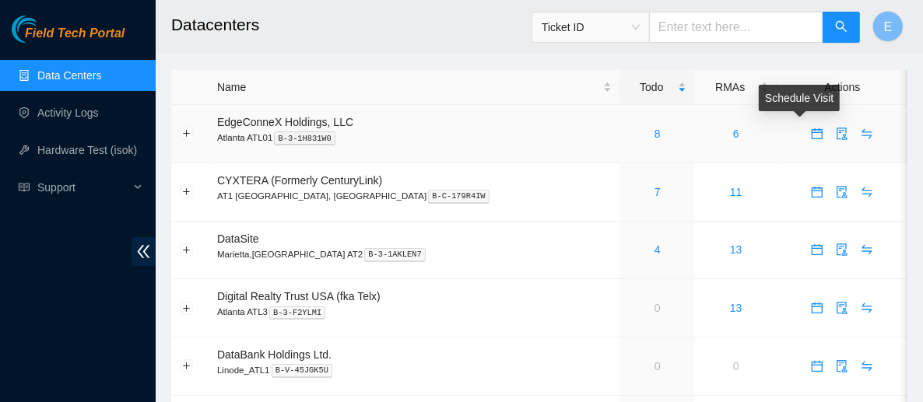
click at [805, 143] on button "button" at bounding box center [817, 133] width 25 height 25
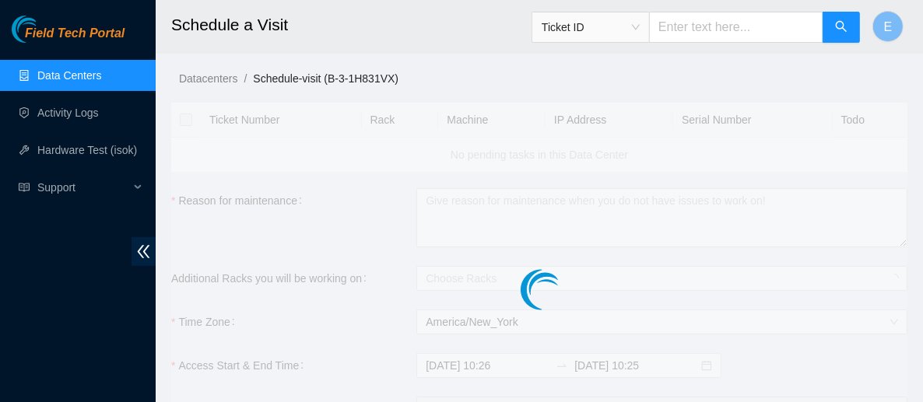
checkbox input "true"
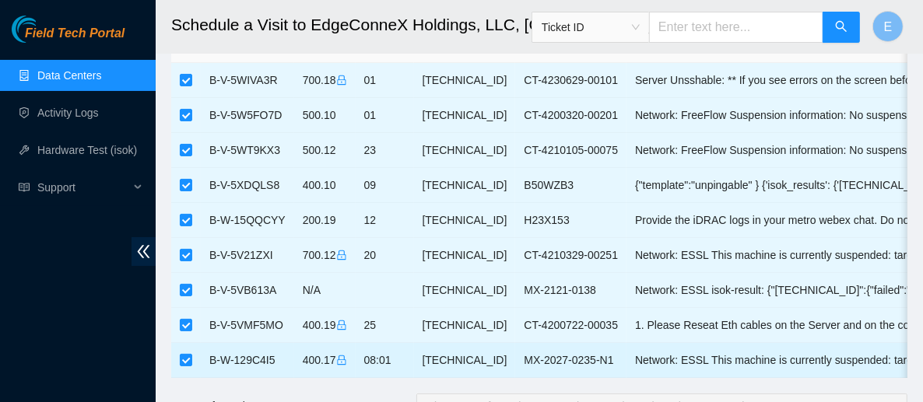
scroll to position [72, 0]
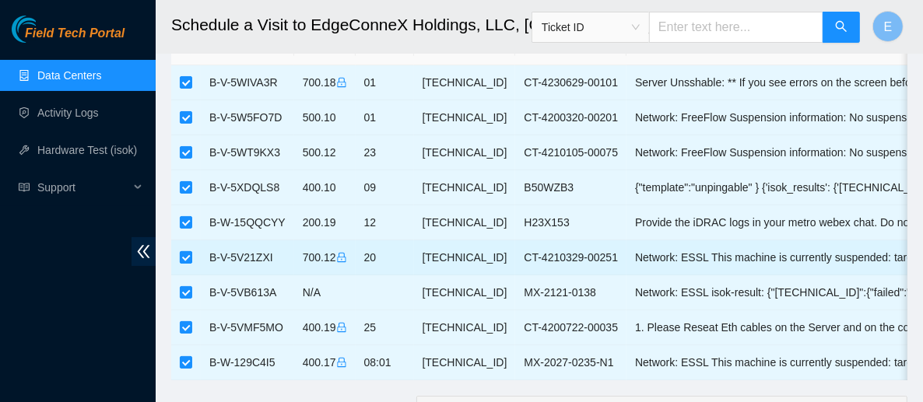
click at [186, 262] on label at bounding box center [186, 257] width 12 height 17
click at [186, 262] on input "checkbox" at bounding box center [186, 257] width 12 height 12
checkbox input "false"
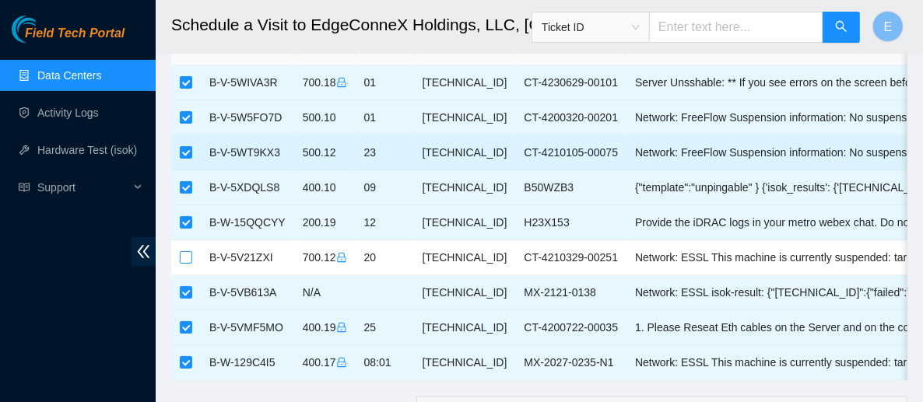
scroll to position [0, 0]
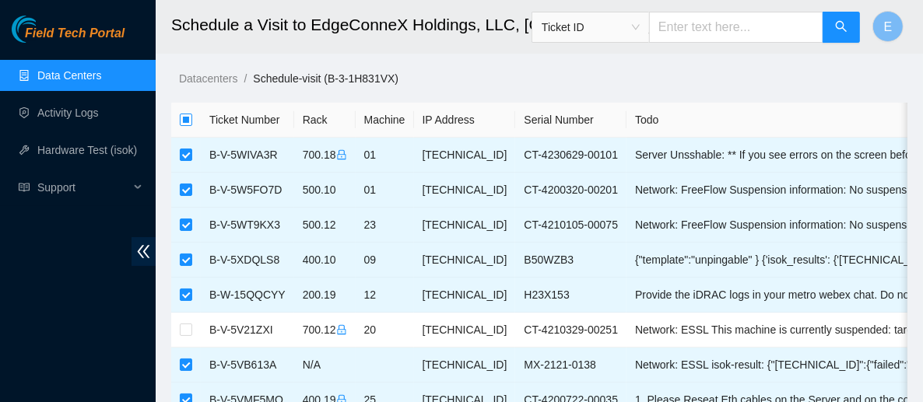
click at [185, 112] on label at bounding box center [186, 119] width 12 height 17
click at [185, 114] on input "checkbox" at bounding box center [186, 120] width 12 height 12
checkbox input "true"
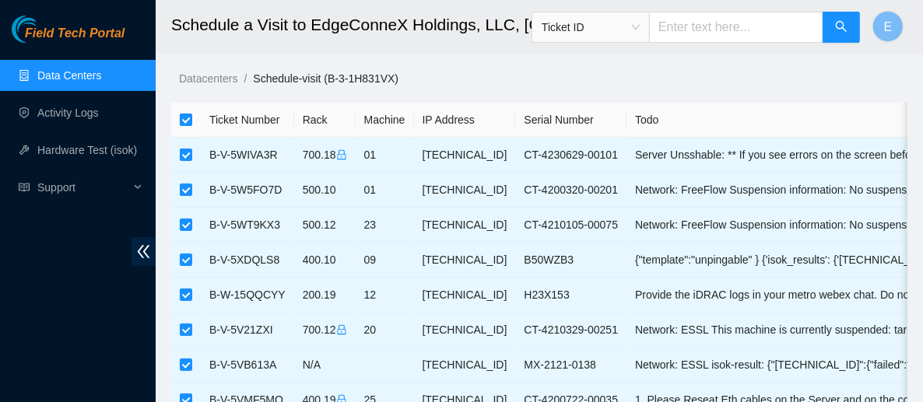
click at [185, 117] on input "checkbox" at bounding box center [186, 120] width 12 height 12
checkbox input "false"
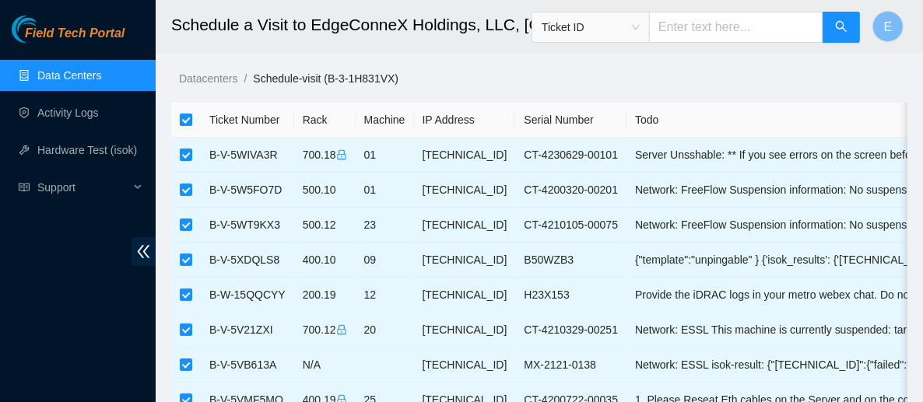
checkbox input "false"
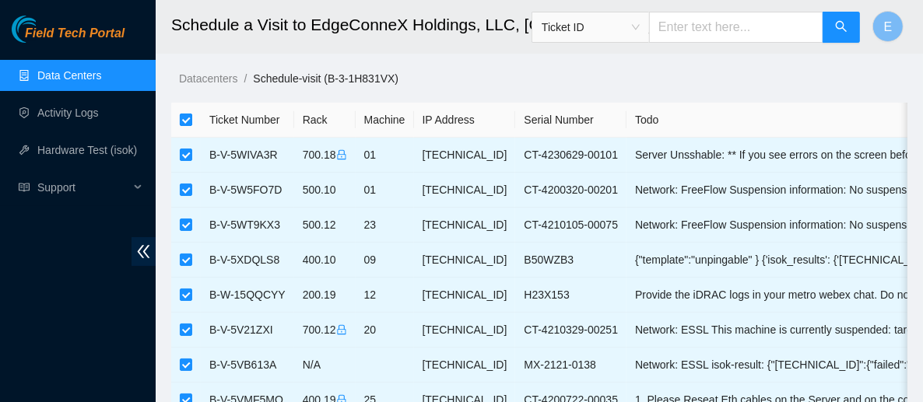
checkbox input "false"
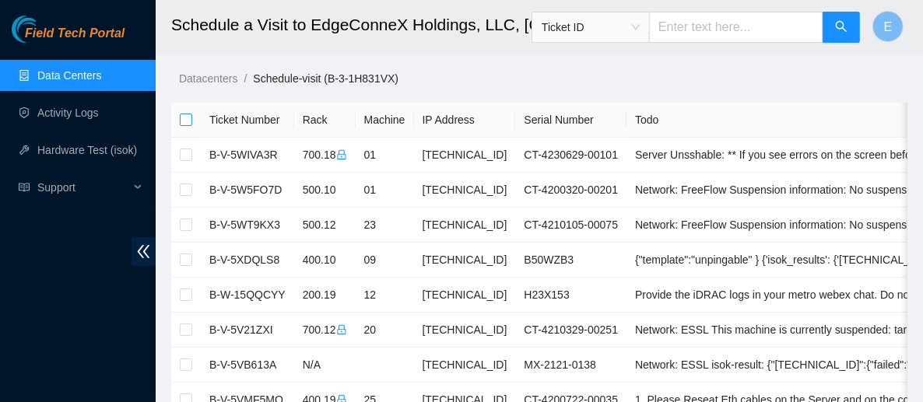
scroll to position [100, 0]
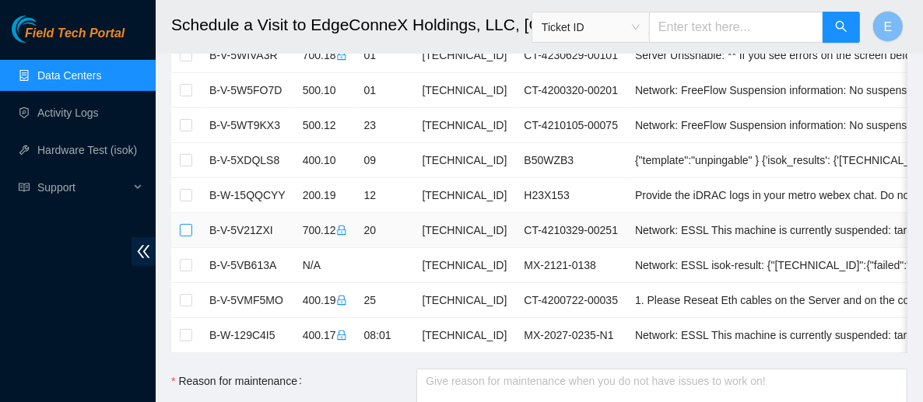
click at [188, 230] on input "checkbox" at bounding box center [186, 230] width 12 height 12
checkbox input "true"
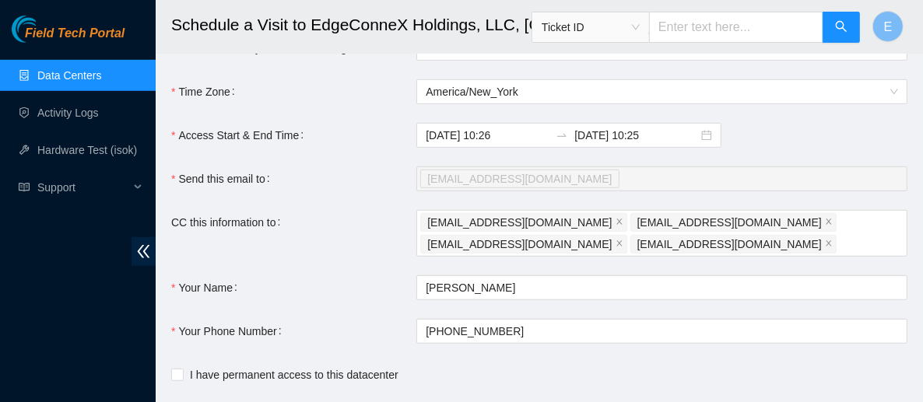
scroll to position [557, 0]
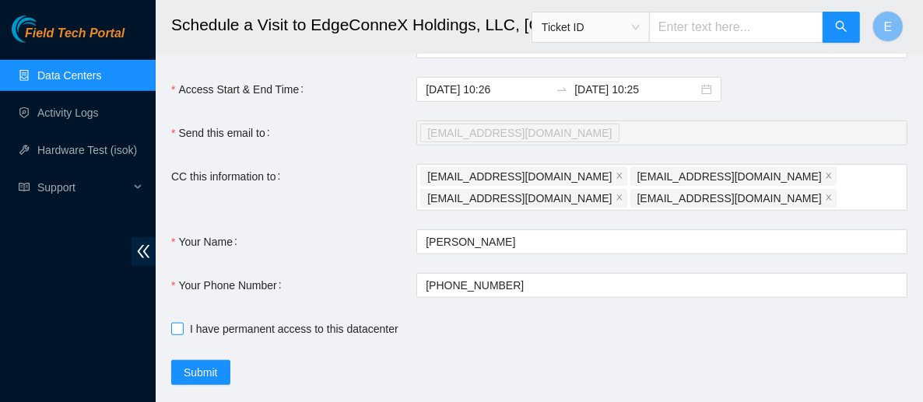
click at [178, 334] on input "I have permanent access to this datacenter" at bounding box center [176, 328] width 11 height 11
checkbox input "true"
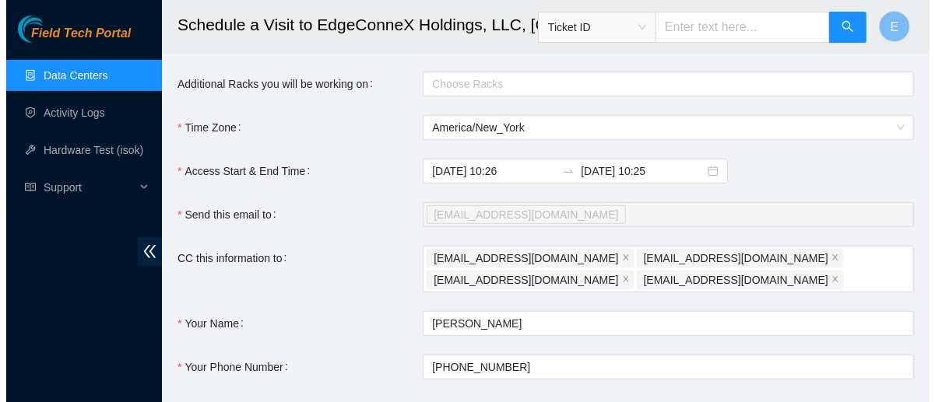
scroll to position [598, 0]
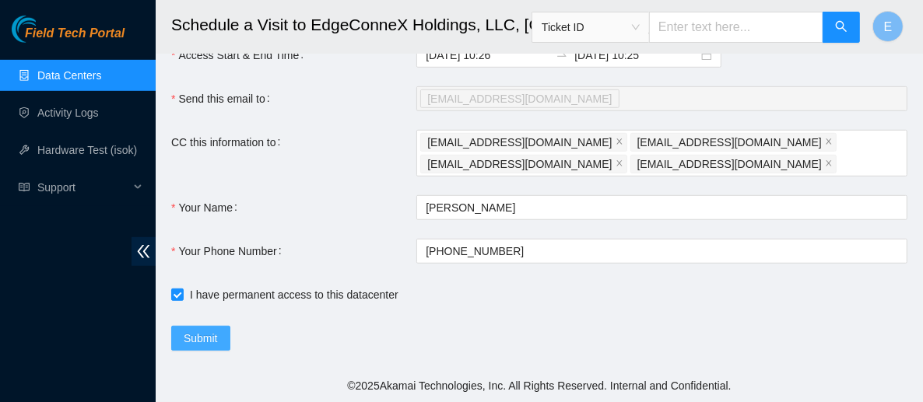
click at [205, 343] on span "Submit" at bounding box center [201, 338] width 34 height 17
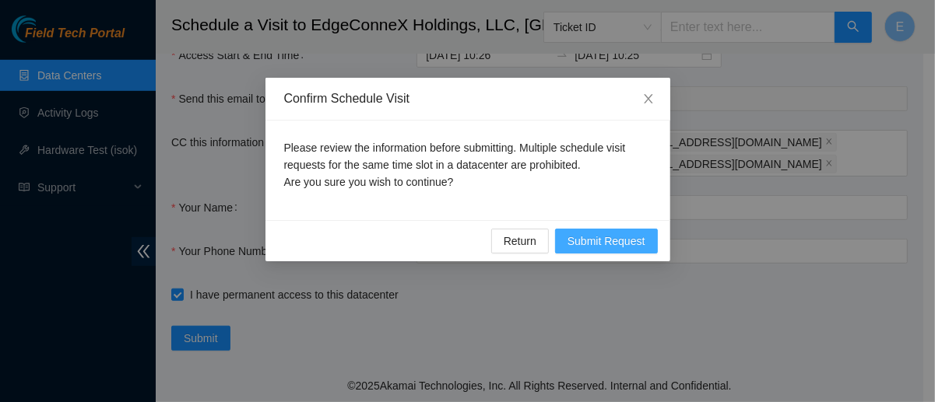
click at [617, 244] on span "Submit Request" at bounding box center [607, 241] width 78 height 17
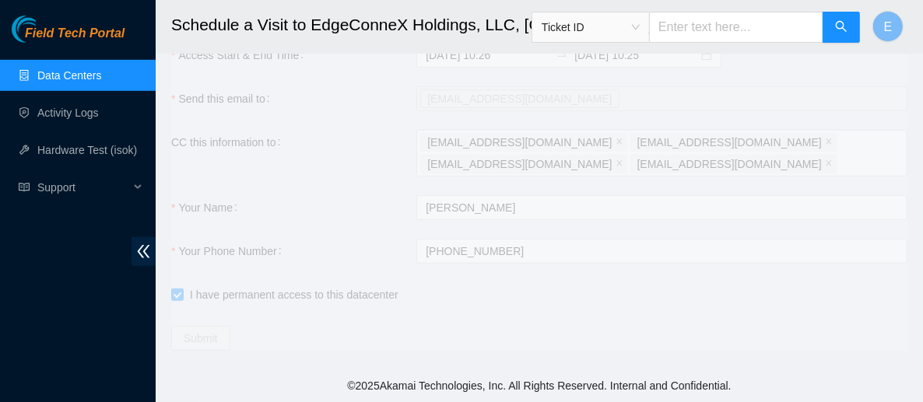
type input "2025-10-03 10:27"
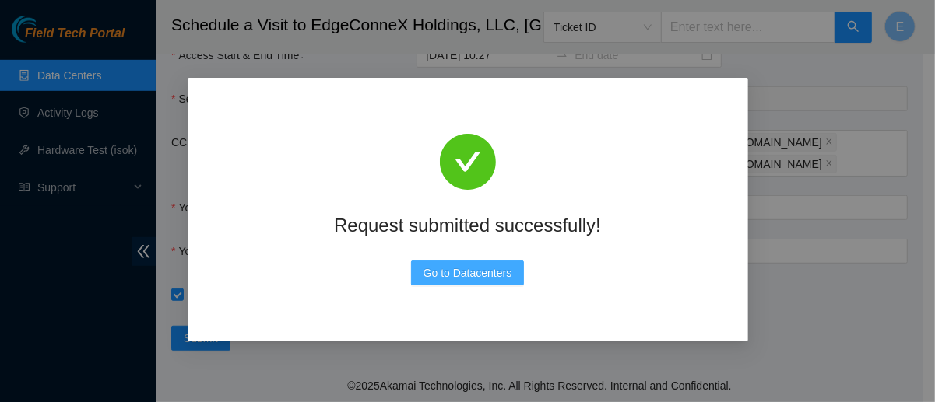
click at [452, 272] on span "Go to Datacenters" at bounding box center [468, 273] width 89 height 17
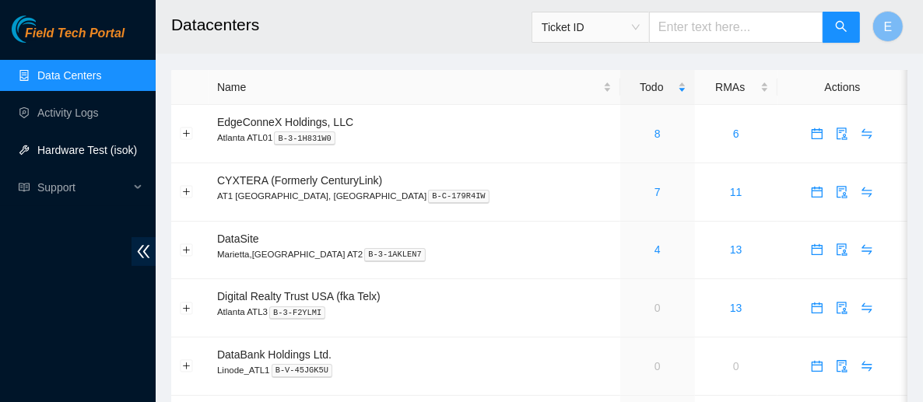
click at [70, 144] on link "Hardware Test (isok)" at bounding box center [87, 150] width 100 height 12
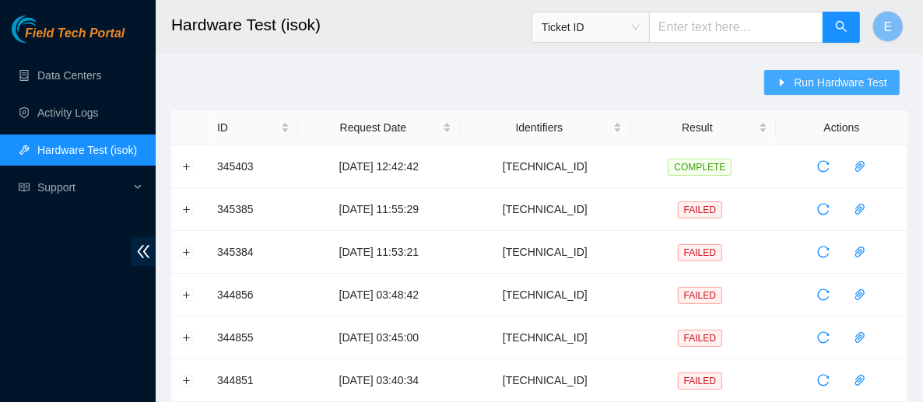
click at [826, 79] on span "Run Hardware Test" at bounding box center [840, 82] width 93 height 17
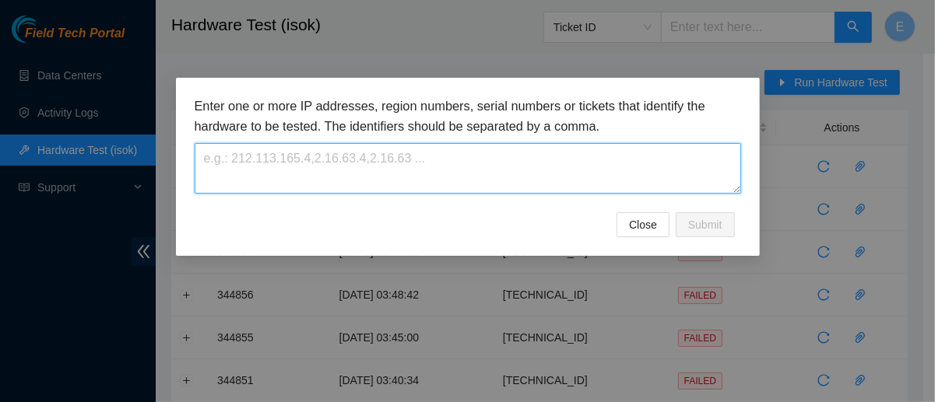
click at [387, 156] on textarea at bounding box center [468, 168] width 547 height 51
paste textarea "[TECHNICAL_ID]"
type textarea "[TECHNICAL_ID]"
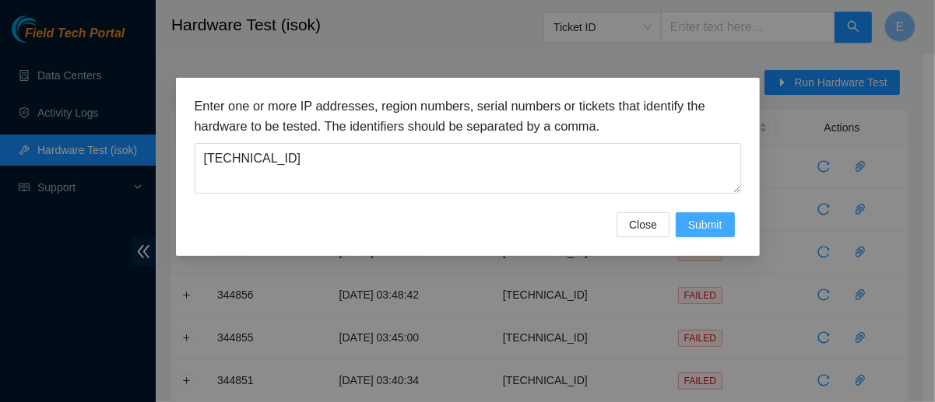
click at [704, 225] on span "Submit" at bounding box center [705, 224] width 34 height 17
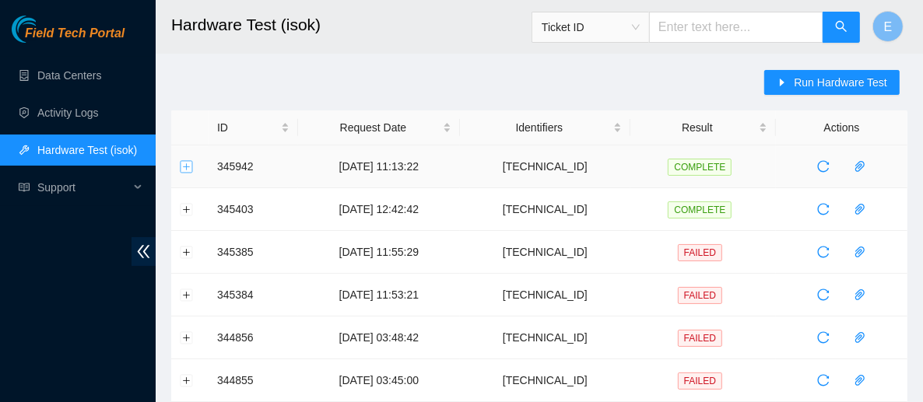
click at [187, 162] on button "Expand row" at bounding box center [187, 166] width 12 height 12
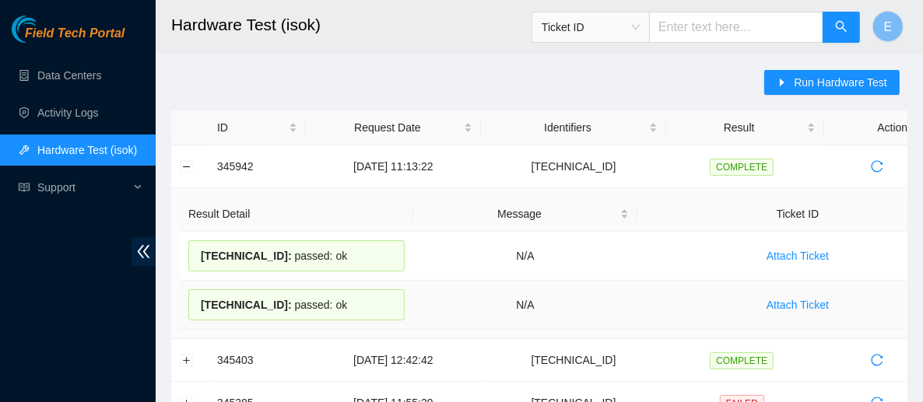
drag, startPoint x: 199, startPoint y: 253, endPoint x: 366, endPoint y: 308, distance: 176.0
click at [366, 308] on tbody "[TECHNICAL_ID] : passed: ok N/A Attach Ticket [TECHNICAL_ID] : passed: ok N/A A…" at bounding box center [569, 281] width 779 height 98
copy tbody "[TECHNICAL_ID] : passed: ok N/A Attach Ticket [TECHNICAL_ID] : passed: ok"
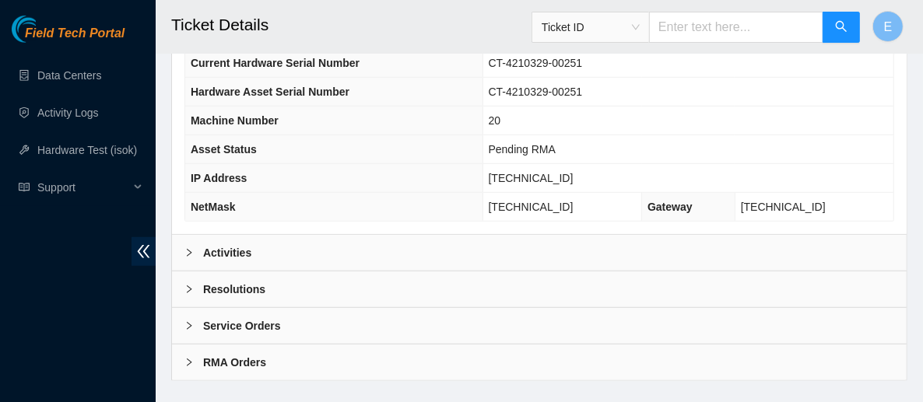
scroll to position [695, 0]
click at [317, 235] on div "Activities" at bounding box center [539, 253] width 735 height 36
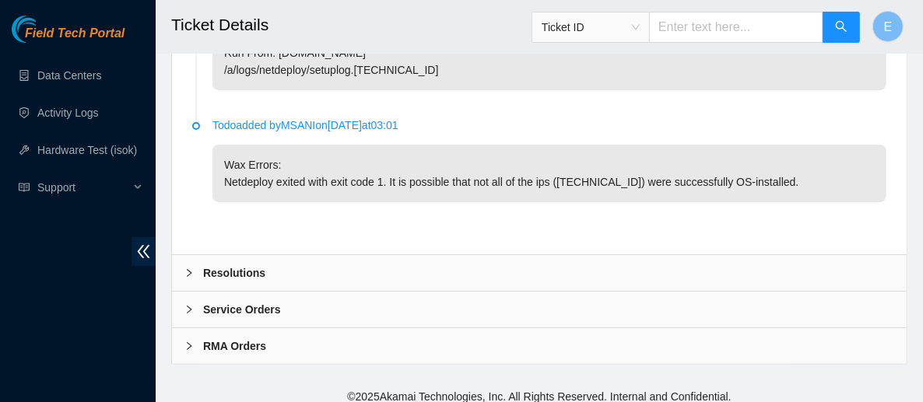
scroll to position [3815, 0]
click at [378, 264] on div "Resolutions" at bounding box center [539, 274] width 735 height 36
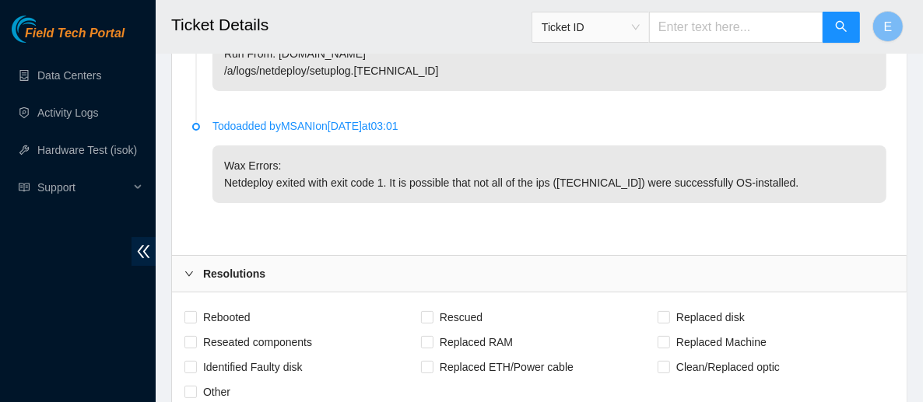
scroll to position [3870, 0]
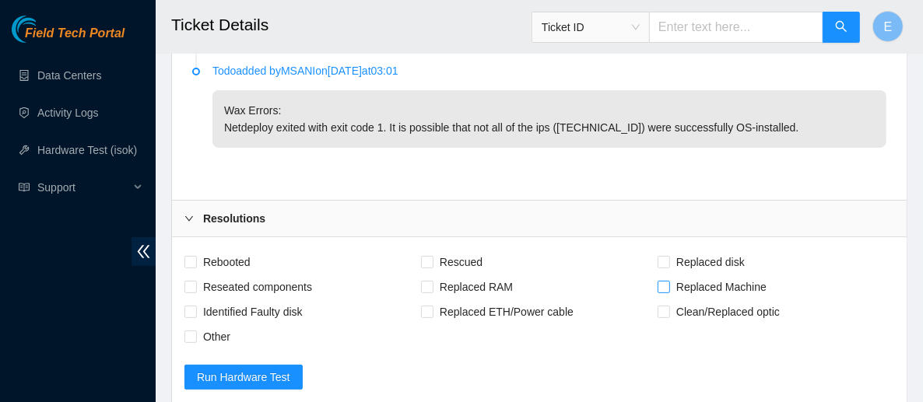
click at [686, 281] on span "Replaced Machine" at bounding box center [721, 287] width 103 height 25
click at [669, 281] on input "Replaced Machine" at bounding box center [663, 286] width 11 height 11
checkbox input "true"
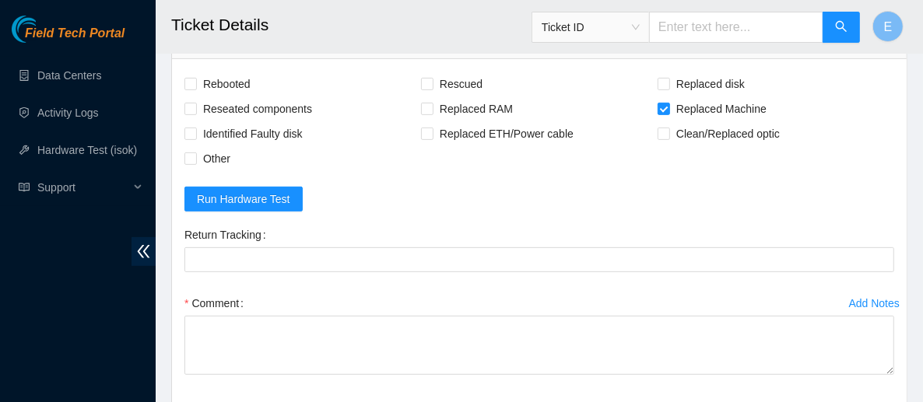
scroll to position [4083, 0]
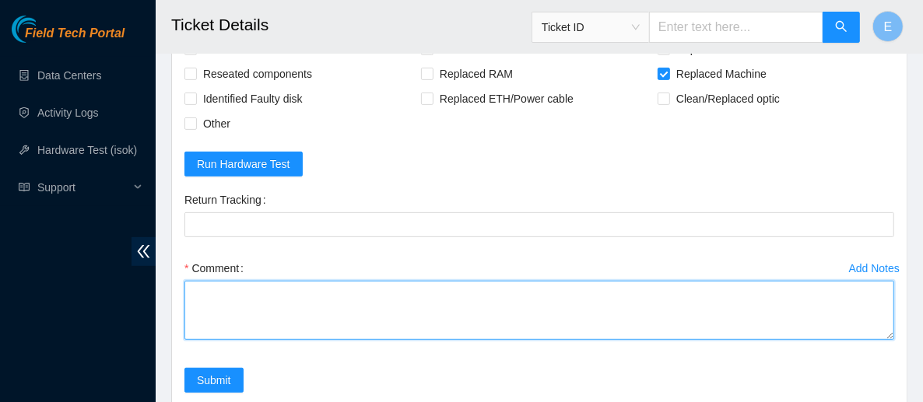
click at [332, 302] on textarea "Comment" at bounding box center [540, 310] width 710 height 59
paste textarea "Powered down server Replaced server sn: With new server sn: Rescued and Configu…"
drag, startPoint x: 255, startPoint y: 289, endPoint x: 172, endPoint y: 295, distance: 82.8
click at [172, 295] on div "Rebooted Rescued Replaced disk Reseated components Replaced RAM Replaced Machin…" at bounding box center [539, 224] width 735 height 400
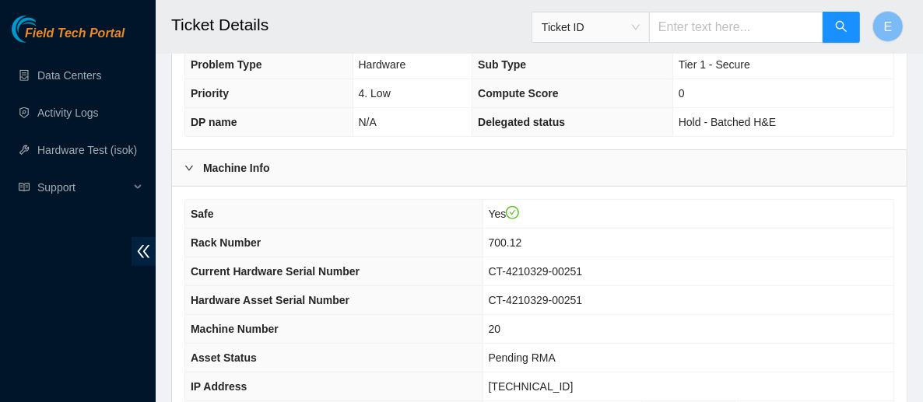
scroll to position [487, 0]
drag, startPoint x: 627, startPoint y: 283, endPoint x: 520, endPoint y: 276, distance: 106.9
click at [520, 286] on td "CT-4210329-00251" at bounding box center [688, 300] width 411 height 29
copy span "CT-4210329-00251"
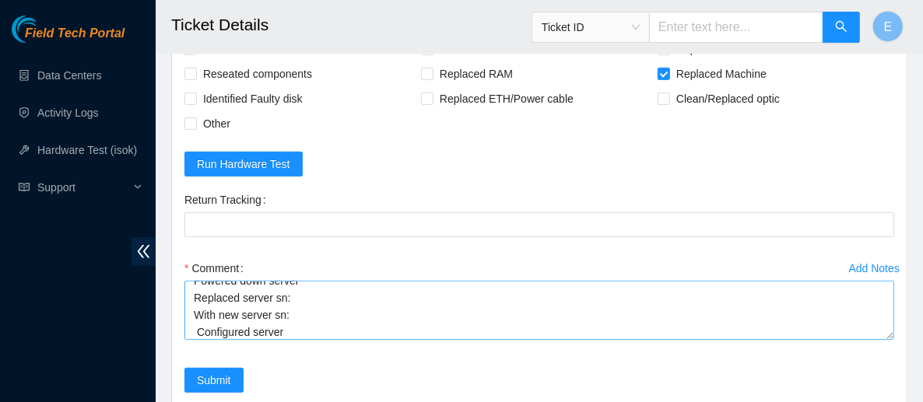
scroll to position [0, 0]
click at [311, 299] on textarea "Powered down server Replaced server sn: With new server sn: Configured server i…" at bounding box center [540, 310] width 710 height 59
paste textarea "CT-4210329-00251"
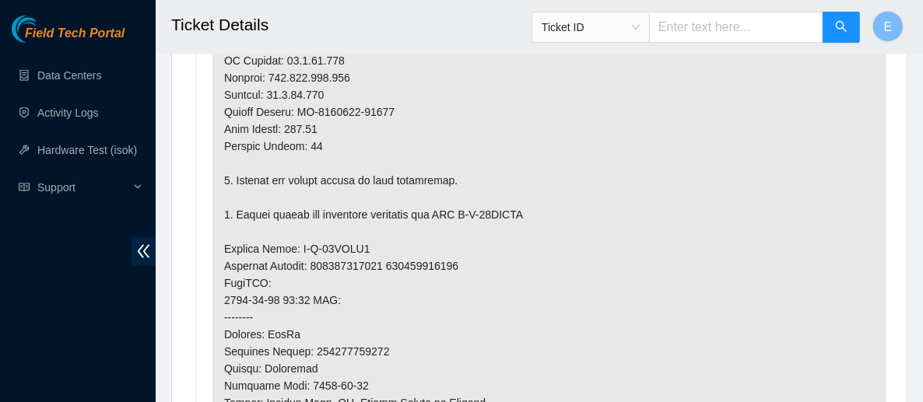
scroll to position [1200, 0]
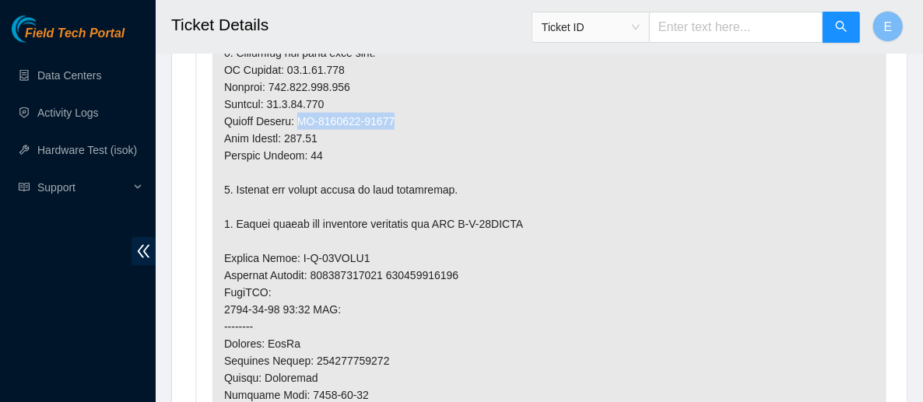
drag, startPoint x: 396, startPoint y: 97, endPoint x: 300, endPoint y: 99, distance: 96.6
click at [300, 99] on p at bounding box center [550, 267] width 674 height 914
copy p "CT-4200713-00090"
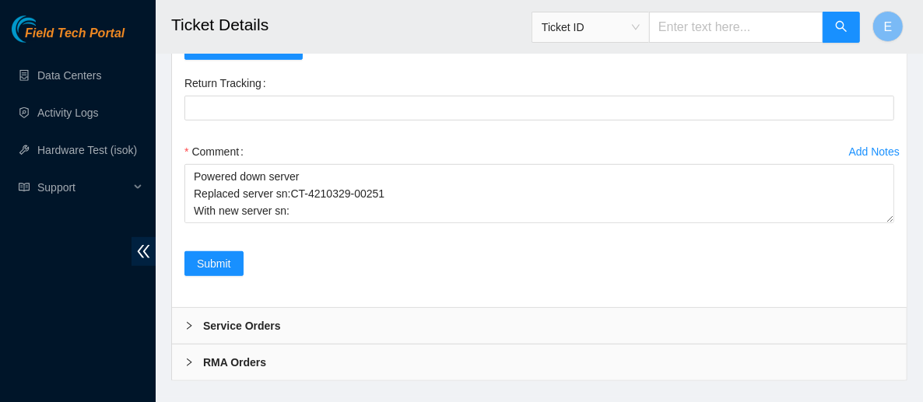
scroll to position [4216, 0]
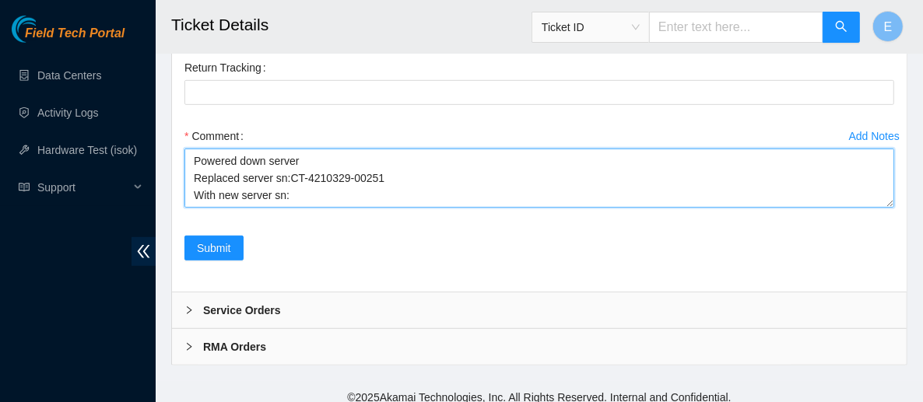
click at [284, 168] on textarea "Powered down server Replaced server sn:CT-4210329-00251 With new server sn: Con…" at bounding box center [540, 178] width 710 height 59
click at [294, 182] on textarea "Powered down server Replaced server sn: CT-4210329-00251 With new server sn: Co…" at bounding box center [540, 178] width 710 height 59
paste textarea "CT-4200713-00090"
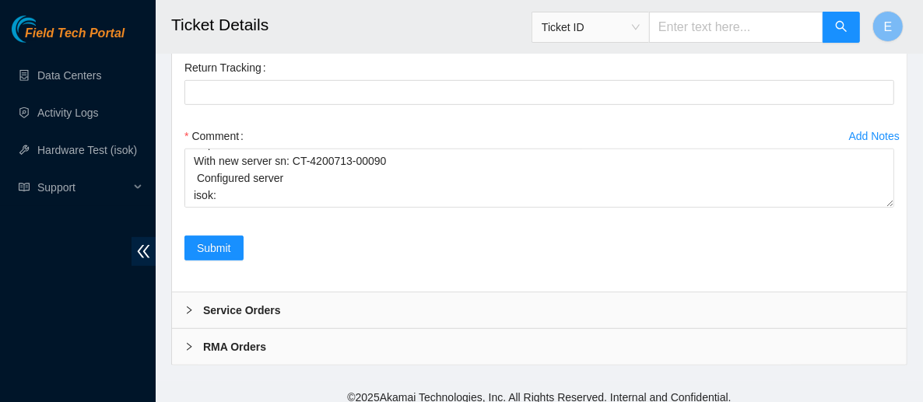
click at [617, 223] on div "Add Notes Comment Powered down server Replaced server sn: CT-4210329-00251 With…" at bounding box center [539, 180] width 722 height 112
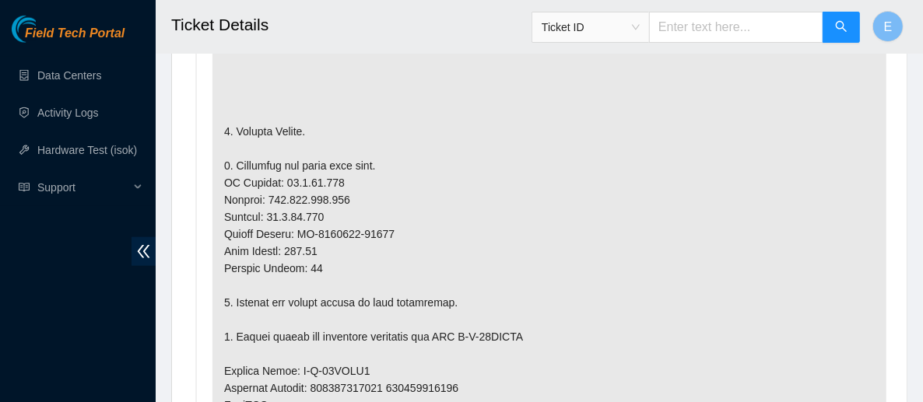
scroll to position [1086, 0]
click at [280, 140] on p at bounding box center [550, 381] width 674 height 914
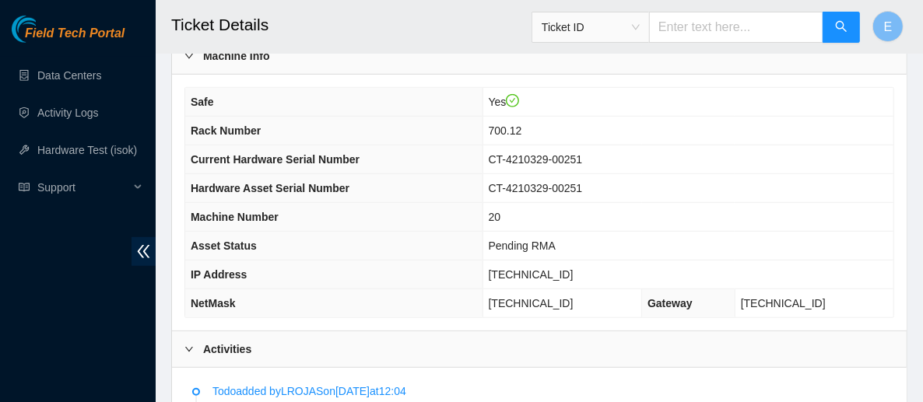
scroll to position [599, 0]
drag, startPoint x: 583, startPoint y: 248, endPoint x: 510, endPoint y: 254, distance: 73.4
click at [509, 260] on tr "IP Address 23.1.32.151" at bounding box center [539, 274] width 708 height 29
copy tr "23.1.32.151"
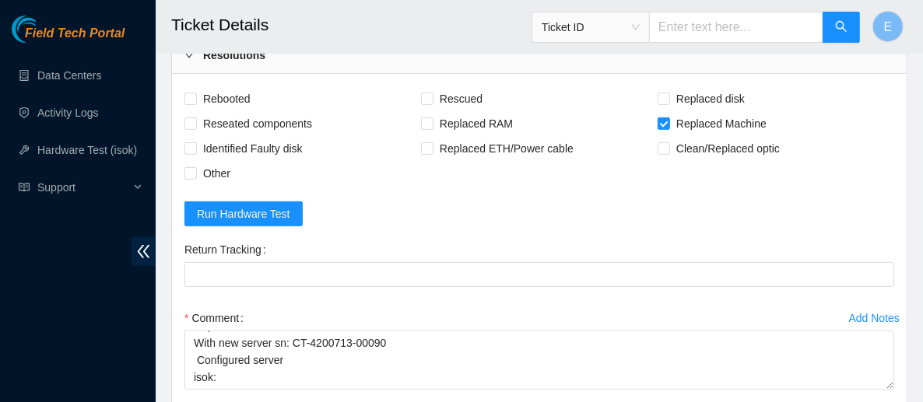
scroll to position [4122, 0]
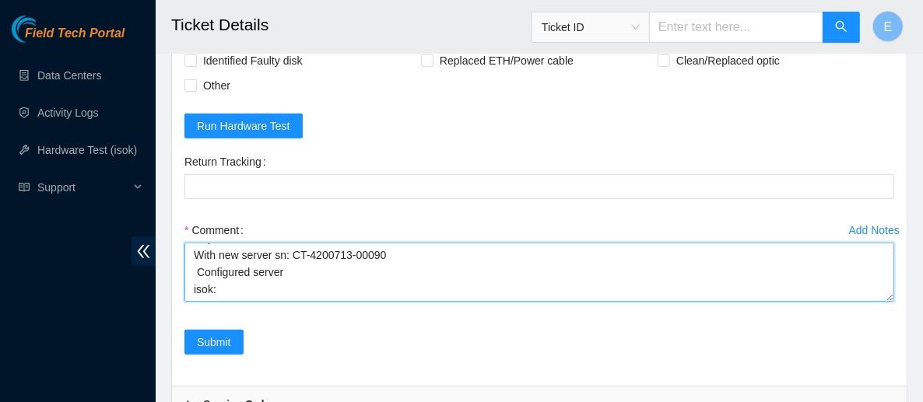
click at [273, 261] on textarea "Powered down server Replaced server sn: CT-4210329-00251 With new server sn: CT…" at bounding box center [540, 272] width 710 height 59
paste textarea "23.1.32.151 : passed: ok"
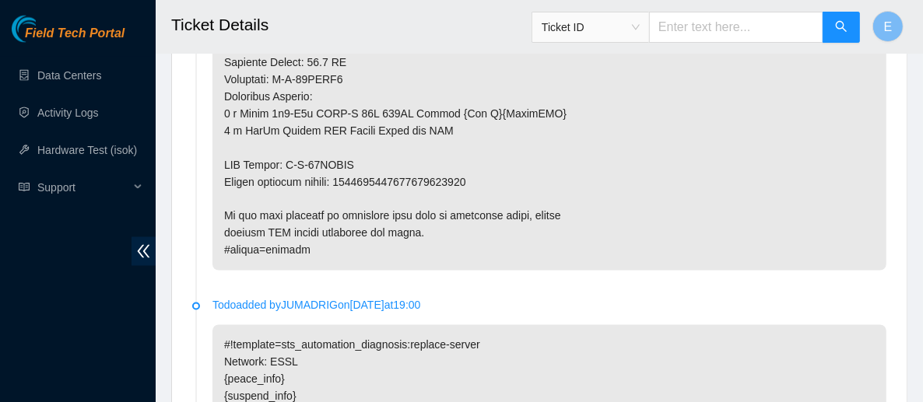
scroll to position [1651, 0]
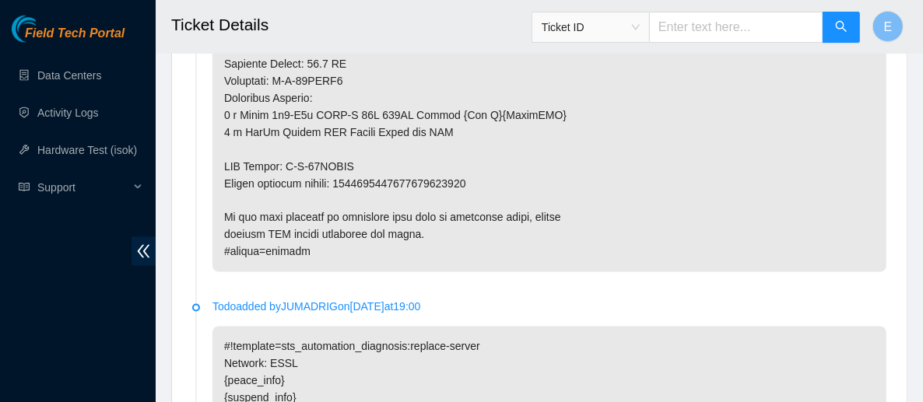
type textarea "Powered down server Replaced server sn: CT-4210329-00251 With new server sn: CT…"
drag, startPoint x: 474, startPoint y: 158, endPoint x: 345, endPoint y: 159, distance: 129.2
copy p "9612018969028700239067"
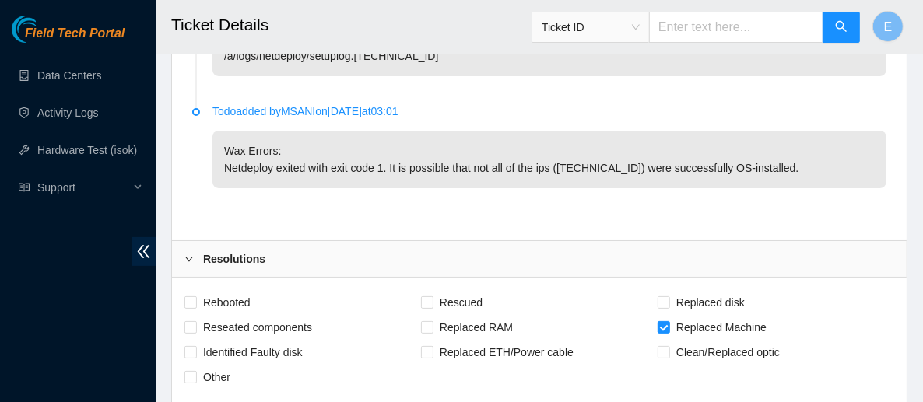
scroll to position [4020, 0]
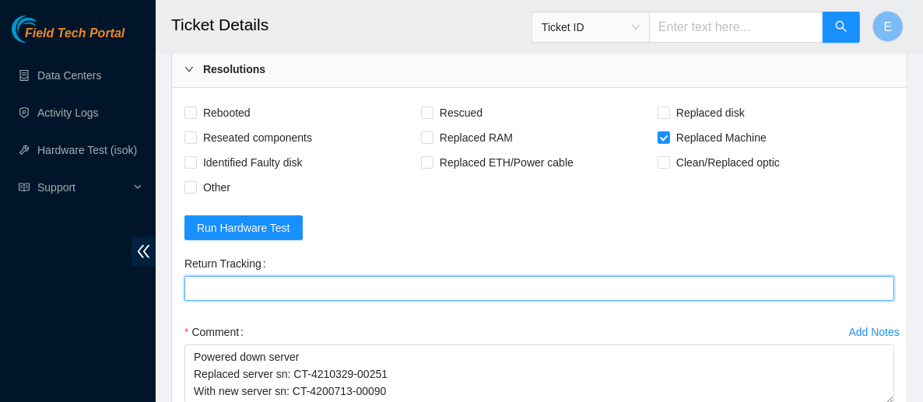
click at [285, 286] on Tracking "Return Tracking" at bounding box center [540, 288] width 710 height 25
paste Tracking "9612018969028700239067"
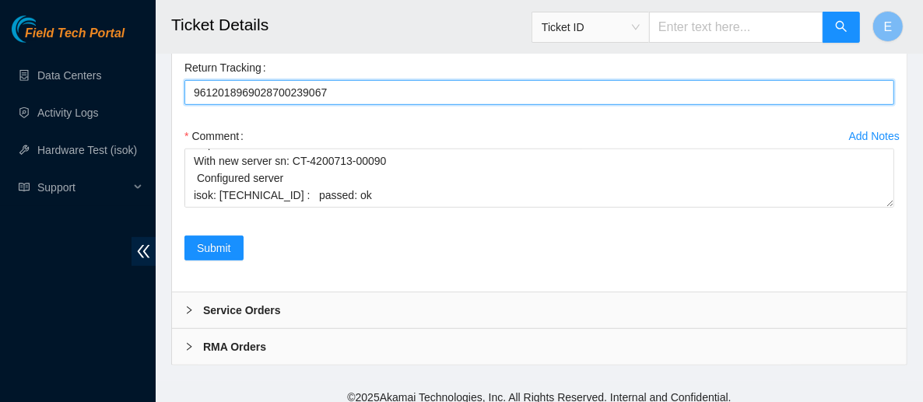
scroll to position [50, 0]
type Tracking "9612018969028700239067"
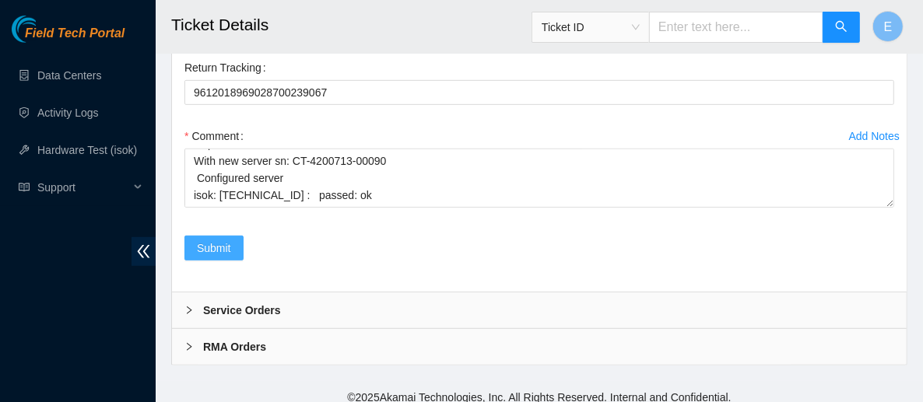
click at [216, 244] on span "Submit" at bounding box center [214, 248] width 34 height 17
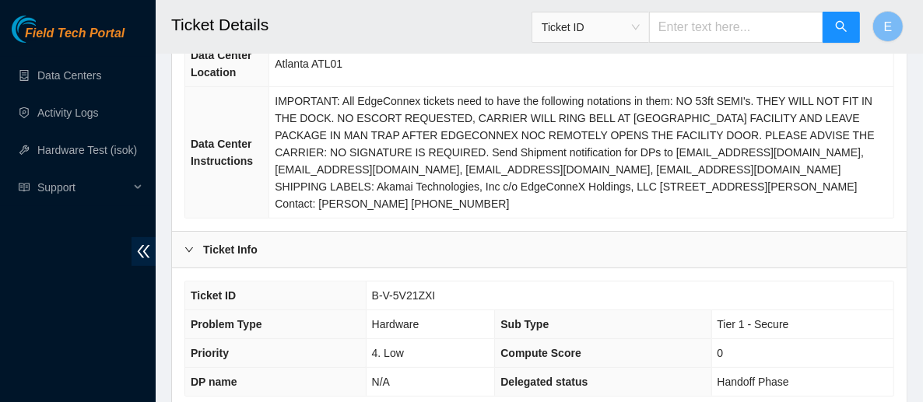
scroll to position [228, 0]
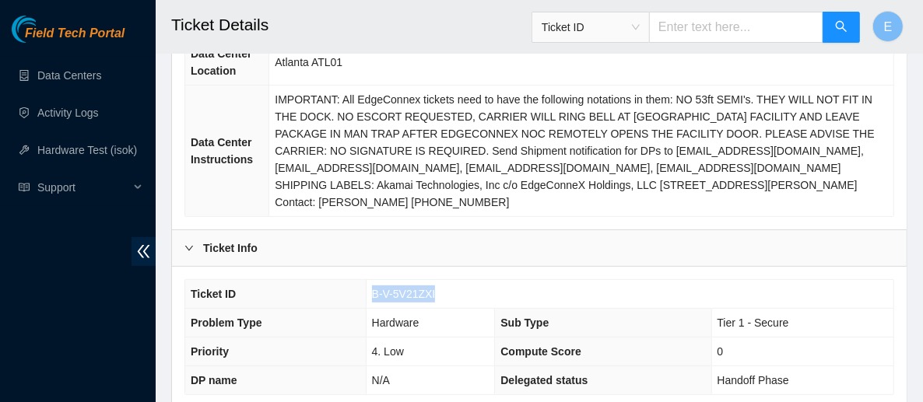
drag, startPoint x: 442, startPoint y: 274, endPoint x: 367, endPoint y: 272, distance: 74.8
click at [367, 280] on td "B-V-5V21ZXI" at bounding box center [630, 294] width 528 height 29
copy span "B-V-5V21ZXI"
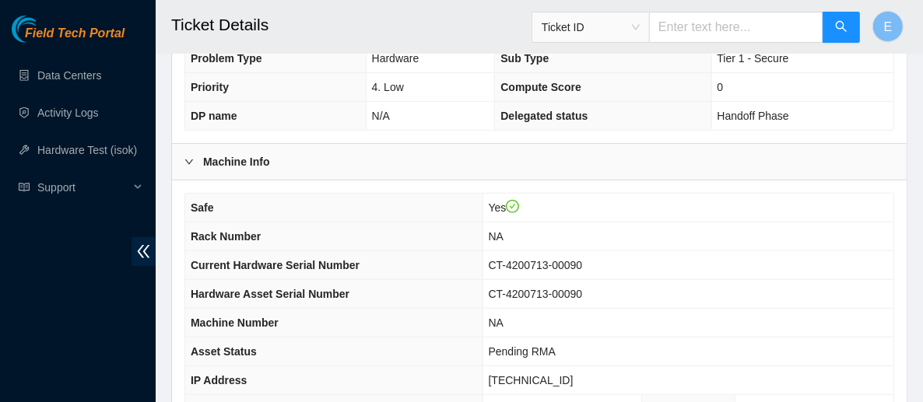
scroll to position [695, 0]
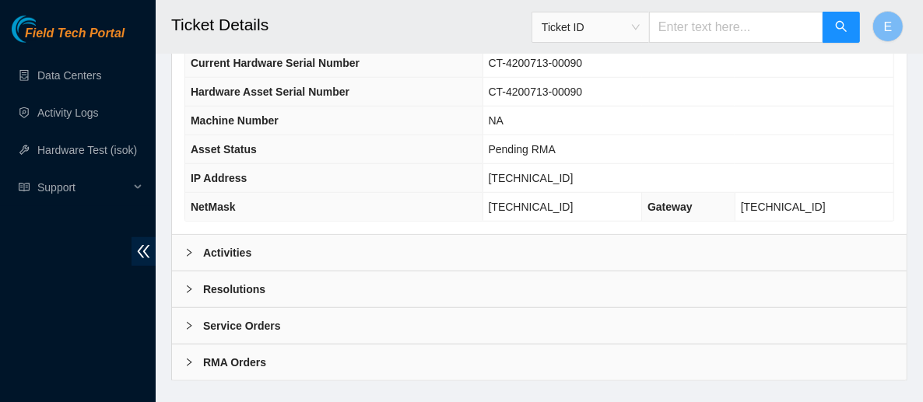
click at [237, 244] on b "Activities" at bounding box center [227, 252] width 48 height 17
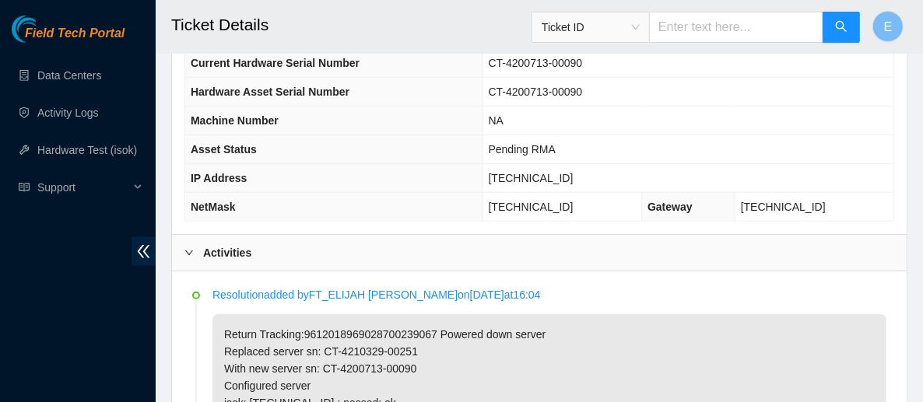
click at [237, 244] on b "Activities" at bounding box center [227, 252] width 48 height 17
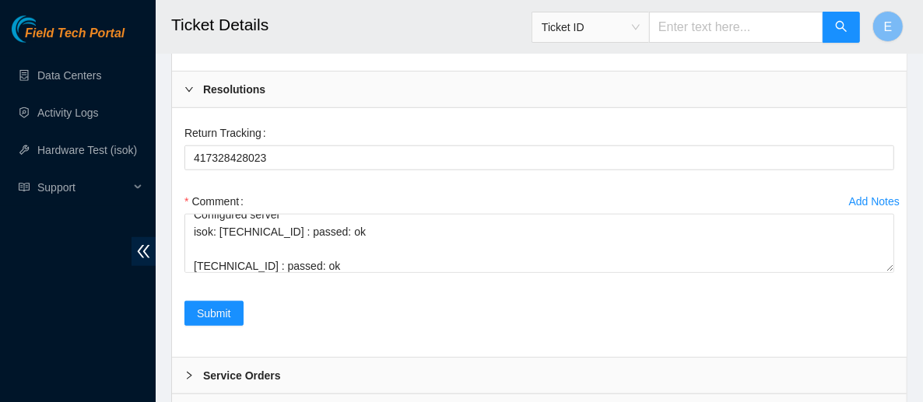
scroll to position [4520, 0]
click at [230, 301] on button "Submit" at bounding box center [214, 313] width 59 height 25
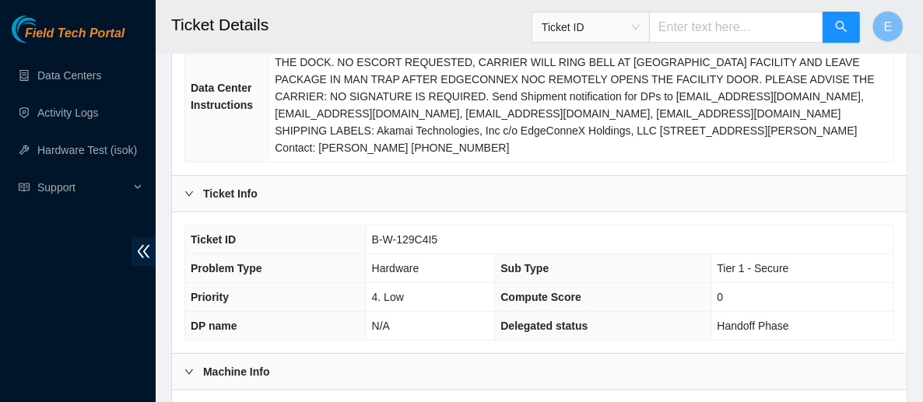
scroll to position [342, 0]
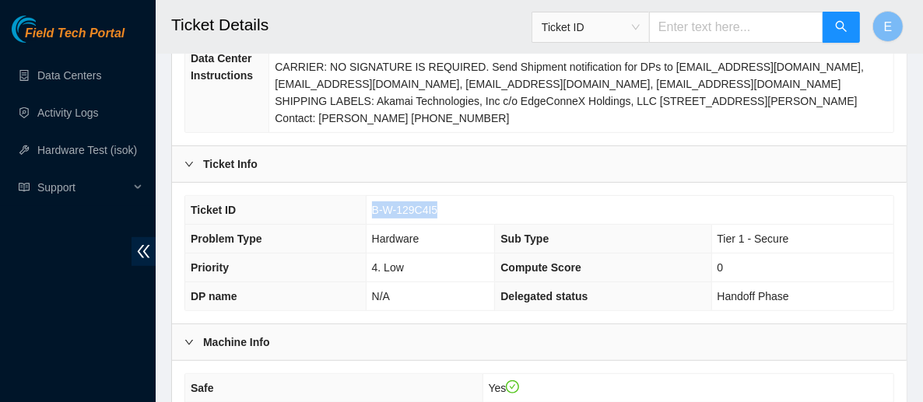
drag, startPoint x: 449, startPoint y: 190, endPoint x: 373, endPoint y: 188, distance: 76.3
click at [373, 196] on td "B-W-129C4I5" at bounding box center [630, 210] width 528 height 29
copy span "B-W-129C4I5"
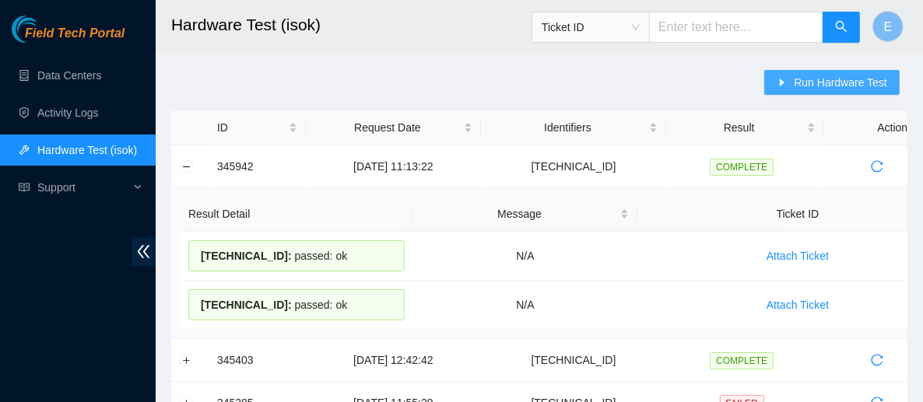
click at [806, 76] on span "Run Hardware Test" at bounding box center [840, 82] width 93 height 17
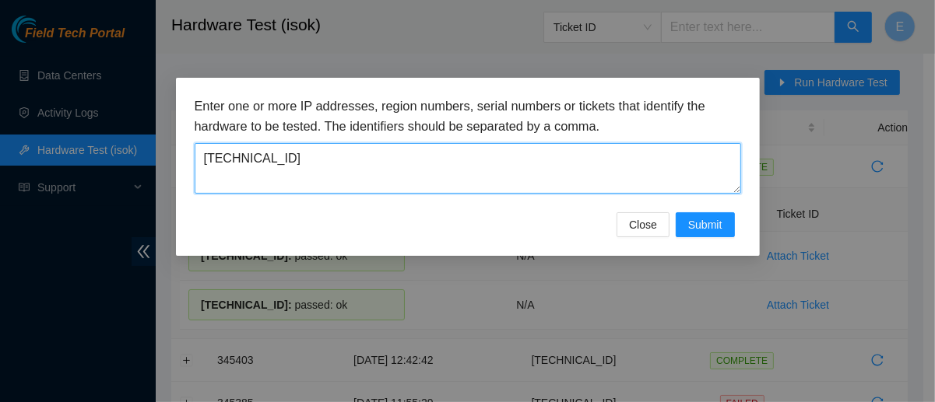
click at [413, 167] on textarea "23.59.89.147" at bounding box center [468, 168] width 547 height 51
paste textarea "23.1.32.151"
click at [234, 159] on textarea "23.1.32.151" at bounding box center [468, 168] width 547 height 51
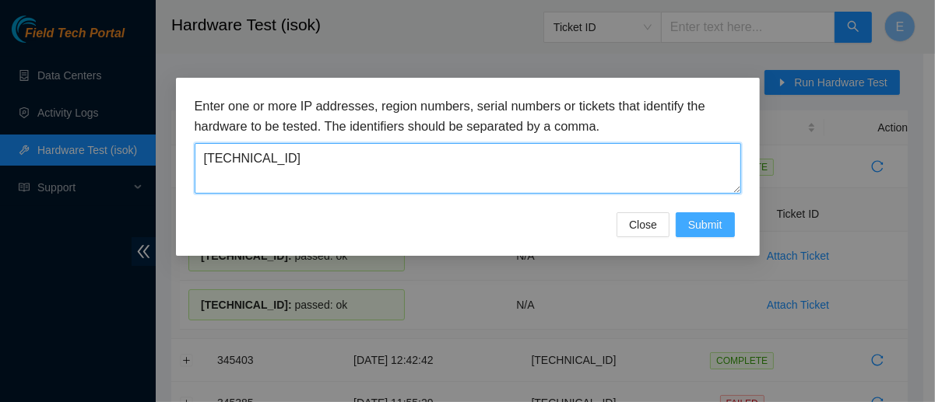
type textarea "23.1.32.151"
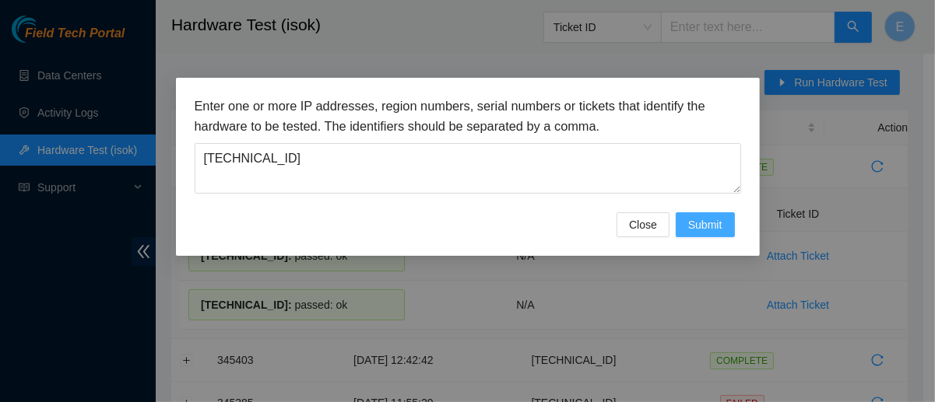
click at [706, 222] on span "Submit" at bounding box center [705, 224] width 34 height 17
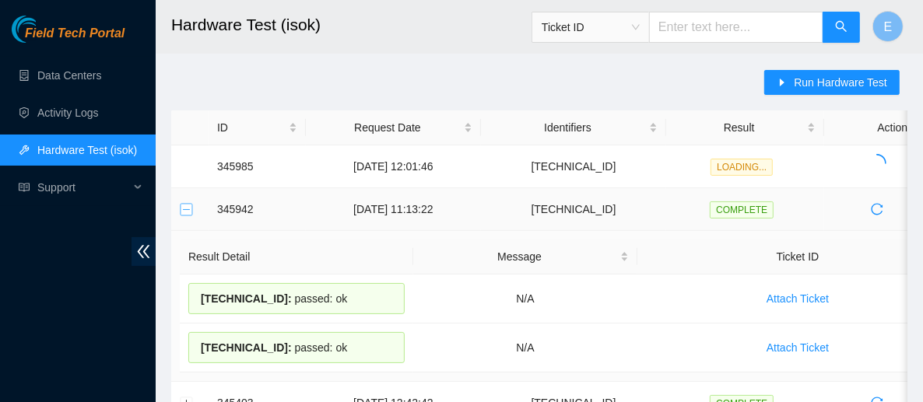
click at [192, 209] on button "Collapse row" at bounding box center [187, 209] width 12 height 12
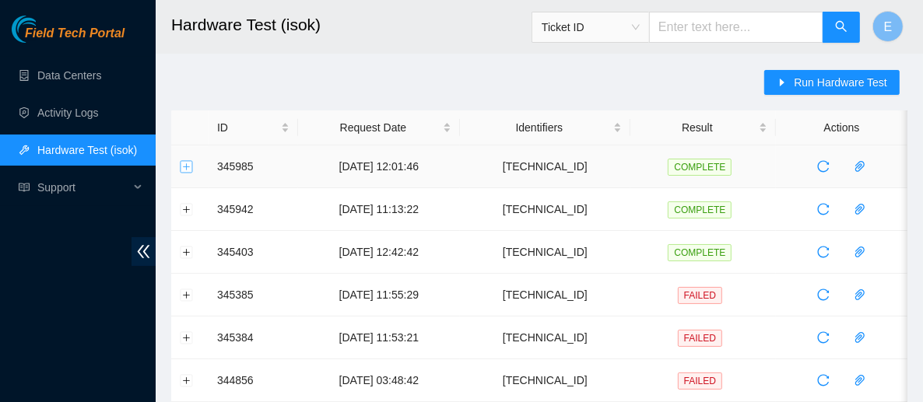
click at [191, 166] on button "Expand row" at bounding box center [187, 166] width 12 height 12
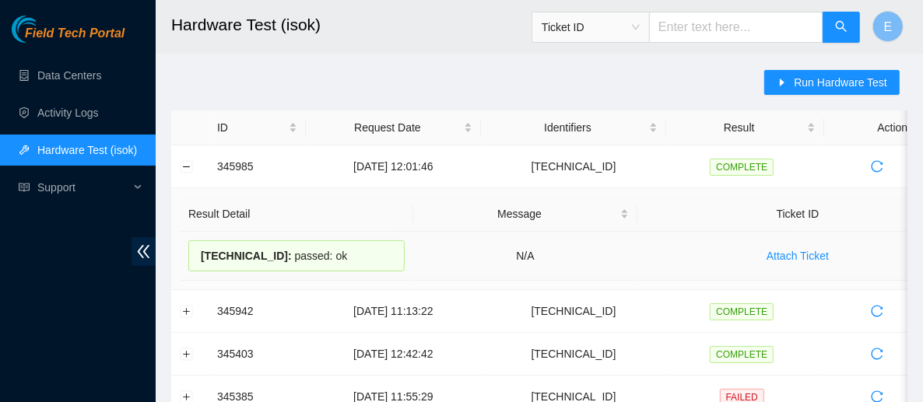
drag, startPoint x: 199, startPoint y: 252, endPoint x: 326, endPoint y: 246, distance: 127.8
click at [326, 246] on div "23.1.32.151 : passed: ok" at bounding box center [296, 256] width 216 height 31
copy div "23.1.32.151 : passed: ok"
click at [52, 78] on link "Data Centers" at bounding box center [69, 75] width 64 height 12
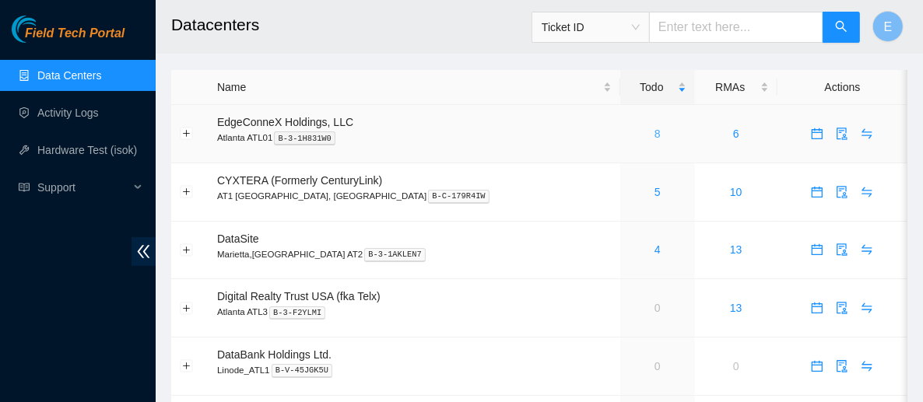
click at [655, 133] on link "8" at bounding box center [658, 134] width 6 height 12
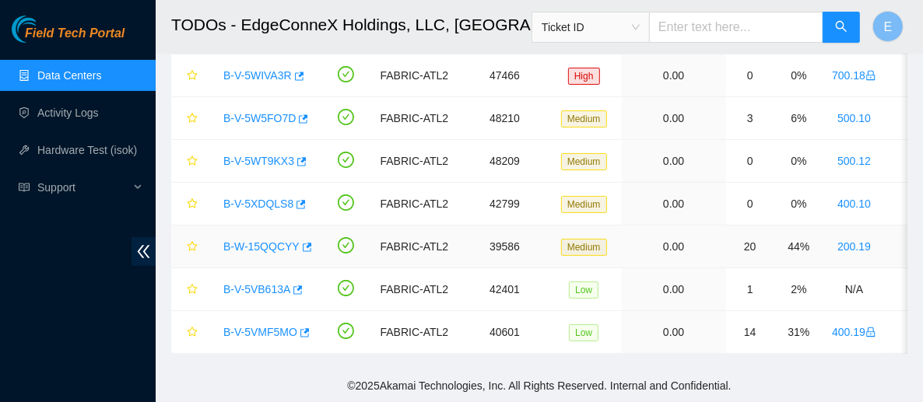
scroll to position [81, 0]
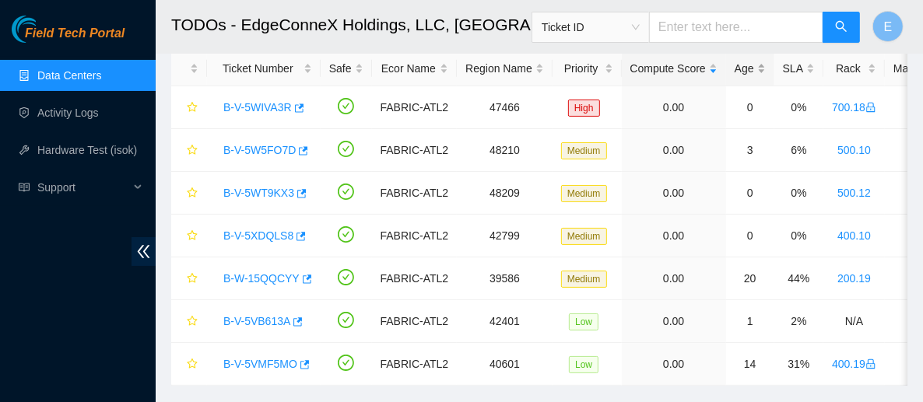
click at [735, 77] on div "Age" at bounding box center [750, 68] width 31 height 17
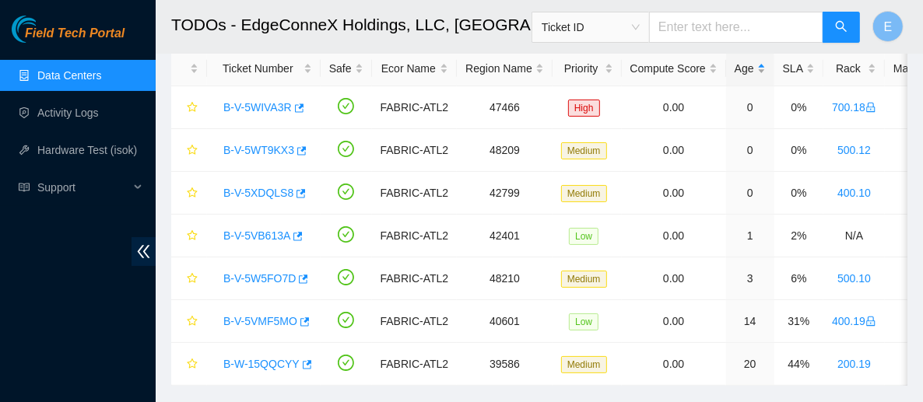
click at [735, 77] on div "Age" at bounding box center [750, 68] width 31 height 17
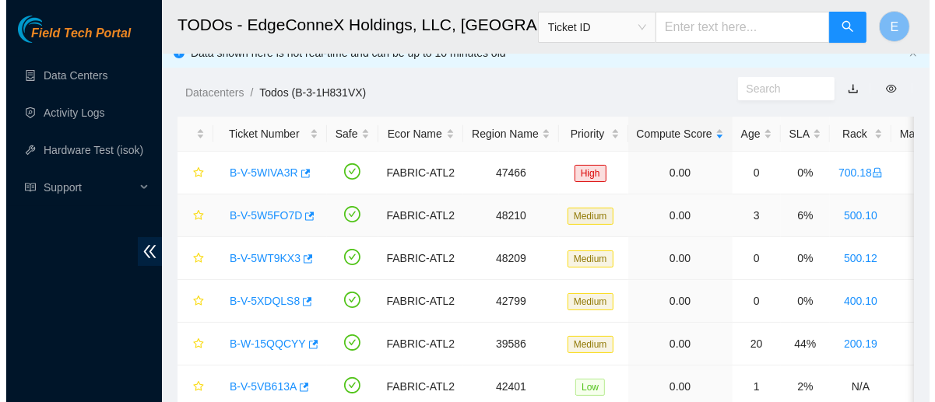
scroll to position [22, 0]
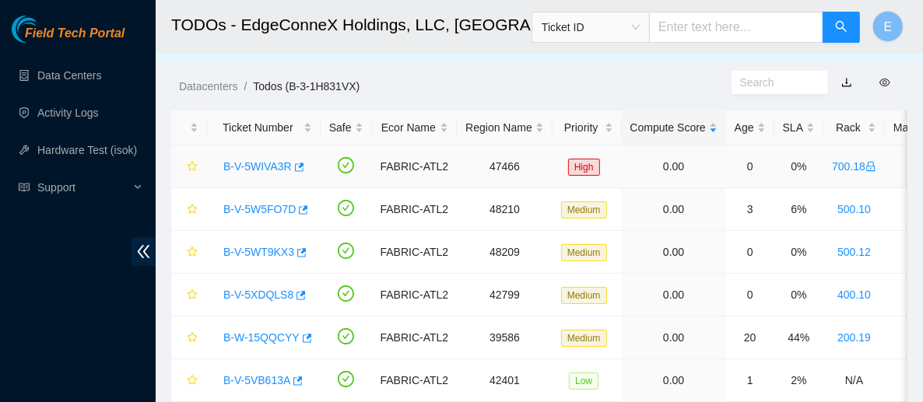
click at [271, 167] on link "B-V-5WIVA3R" at bounding box center [257, 166] width 69 height 12
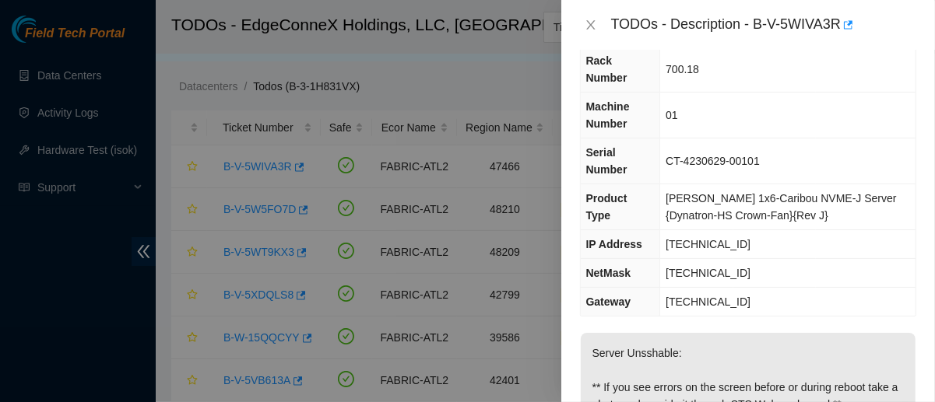
scroll to position [9, 0]
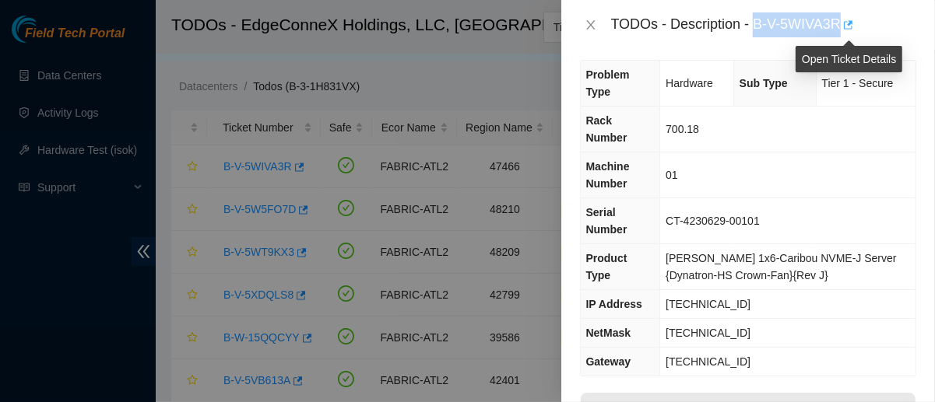
drag, startPoint x: 753, startPoint y: 26, endPoint x: 845, endPoint y: 23, distance: 92.7
click at [845, 23] on div "TODOs - Description - B-V-5WIVA3R" at bounding box center [763, 24] width 305 height 25
copy div "B-V-5WIVA3R"
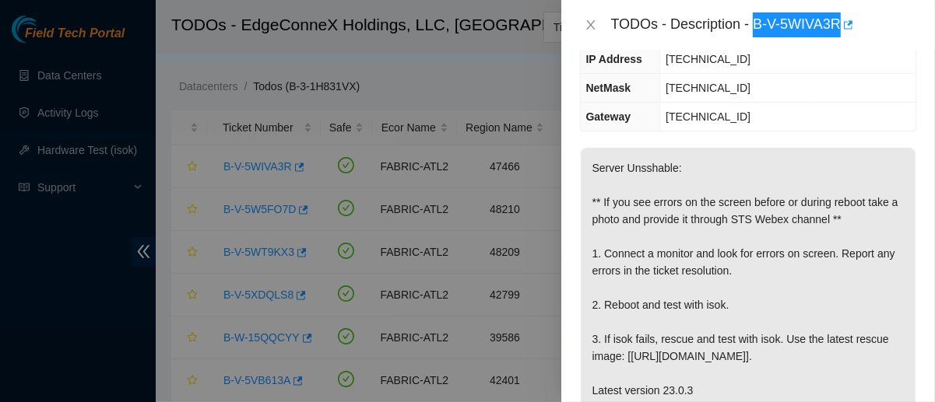
scroll to position [254, 0]
